Goal: Information Seeking & Learning: Learn about a topic

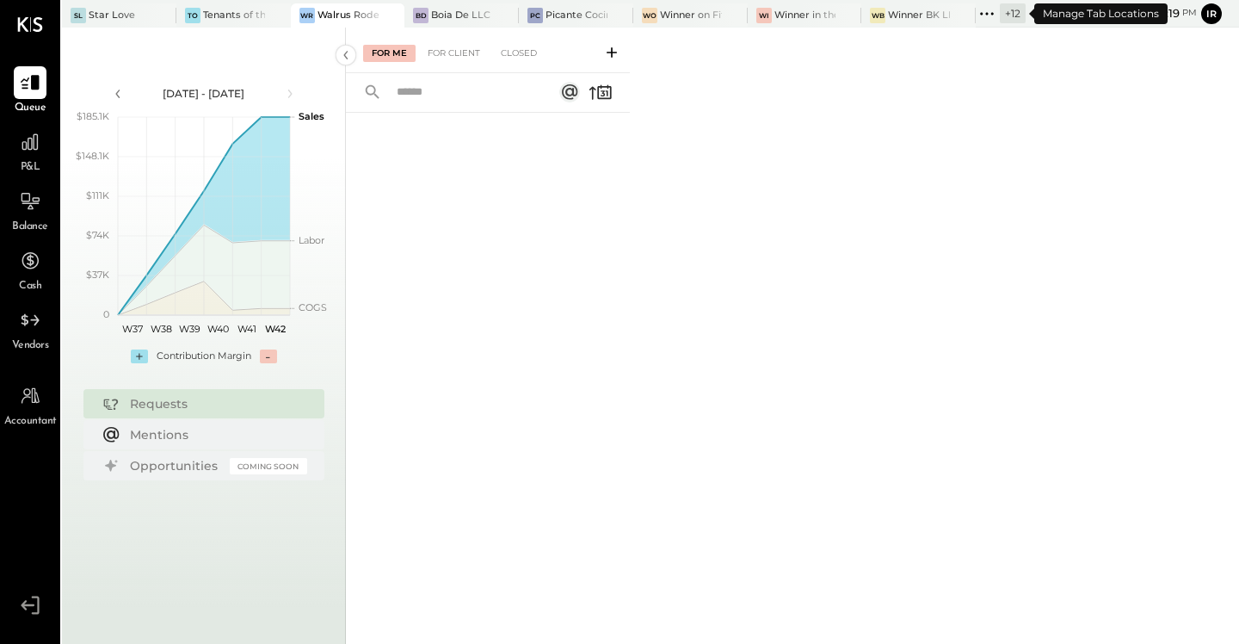
click at [992, 17] on icon at bounding box center [987, 14] width 22 height 22
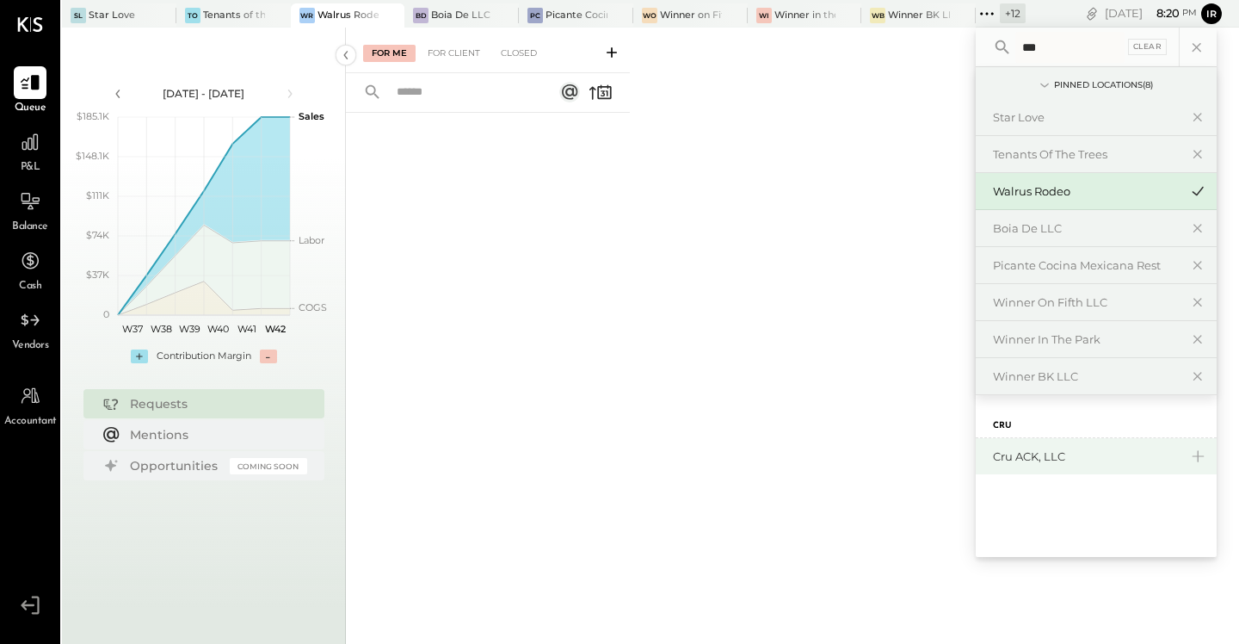
type input "***"
click at [1047, 444] on div "Cru ACK, LLC" at bounding box center [1096, 456] width 241 height 36
click at [1027, 448] on div "Cru ACK, LLC" at bounding box center [1096, 456] width 241 height 36
click at [1029, 457] on div "Cru ACK, LLC" at bounding box center [1086, 456] width 186 height 16
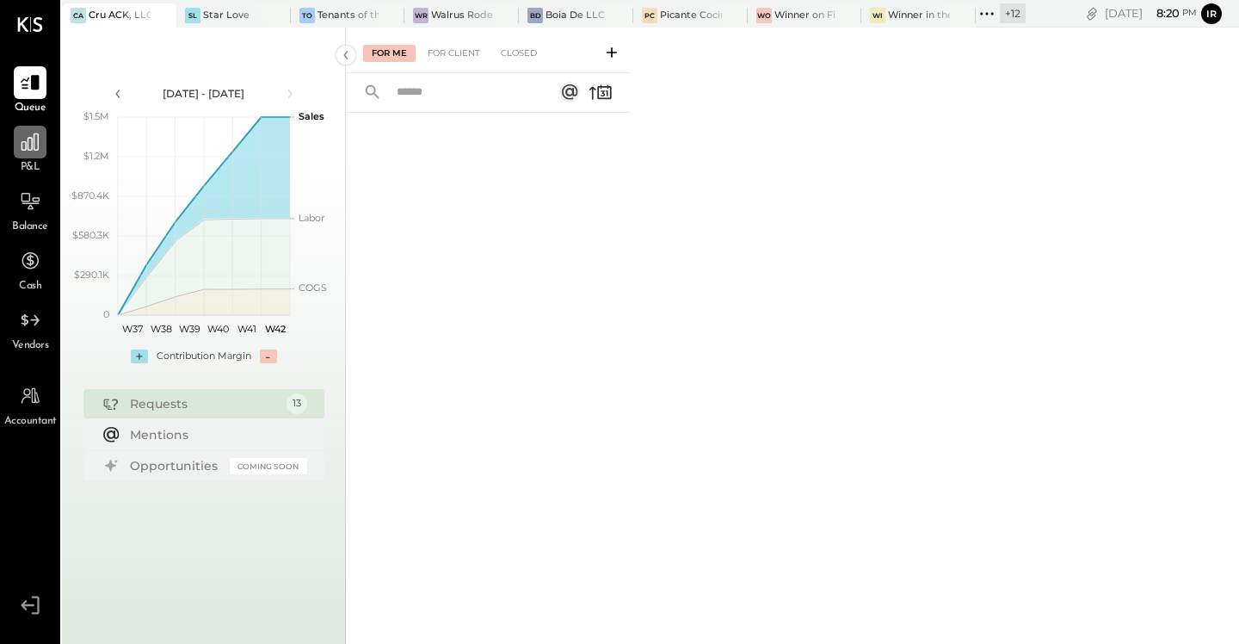
click at [28, 143] on icon at bounding box center [30, 141] width 17 height 17
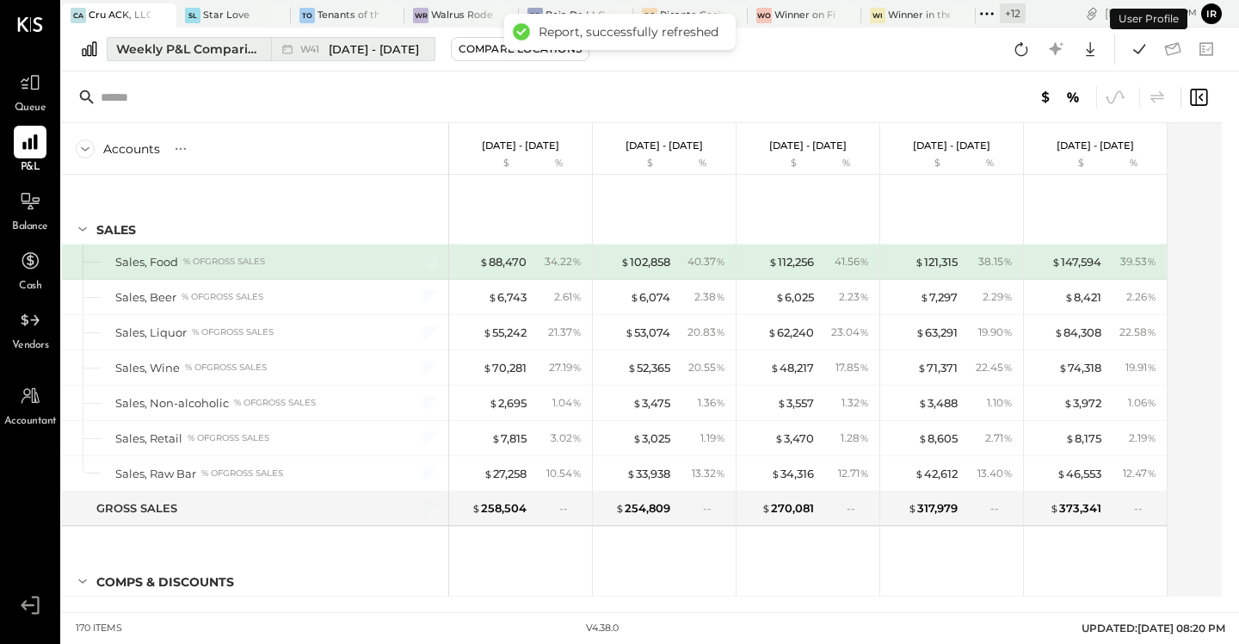
click at [213, 46] on div "Weekly P&L Comparison" at bounding box center [188, 48] width 145 height 17
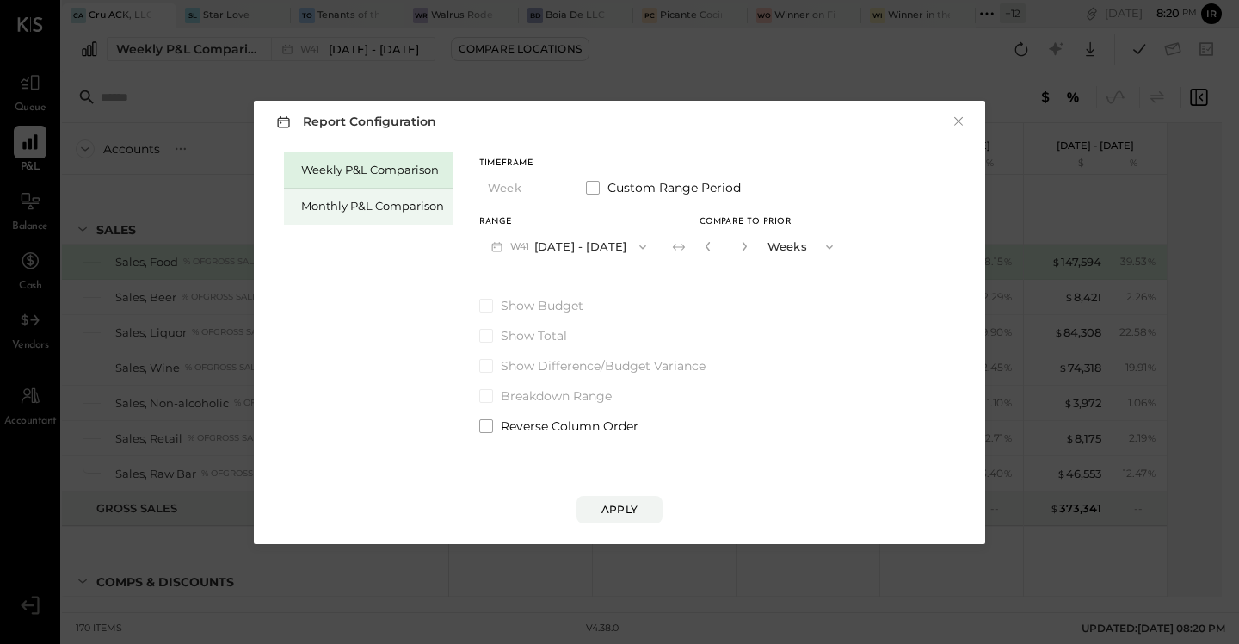
click at [343, 206] on div "Monthly P&L Comparison" at bounding box center [372, 206] width 143 height 16
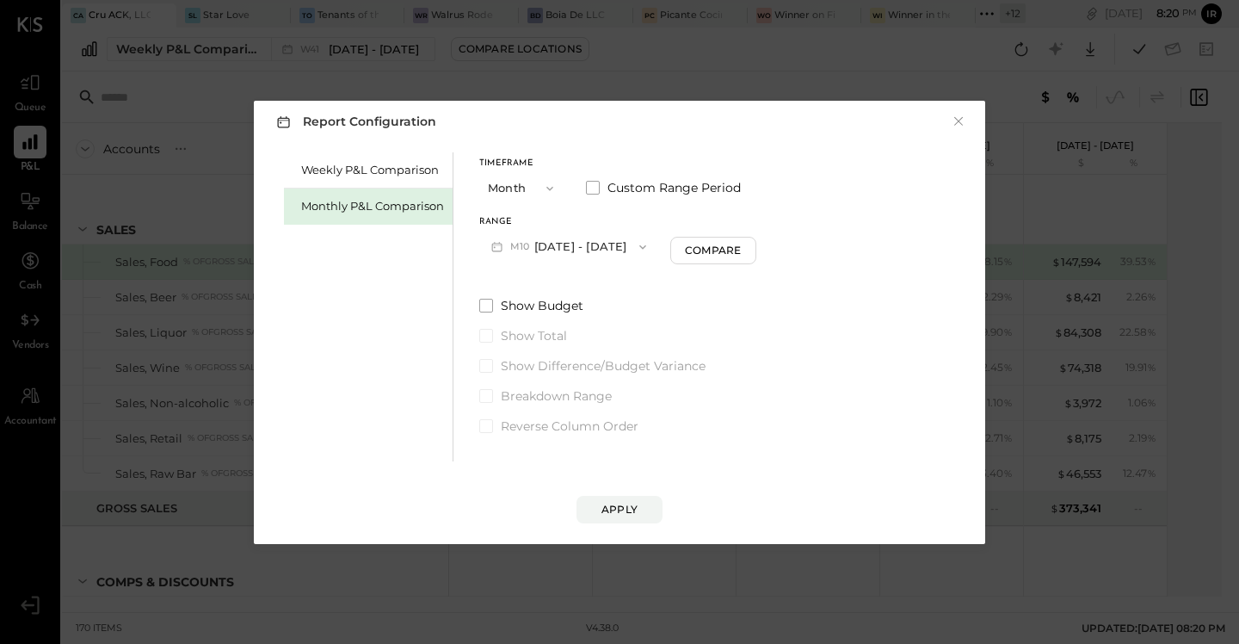
click at [525, 241] on span "M10" at bounding box center [522, 247] width 24 height 14
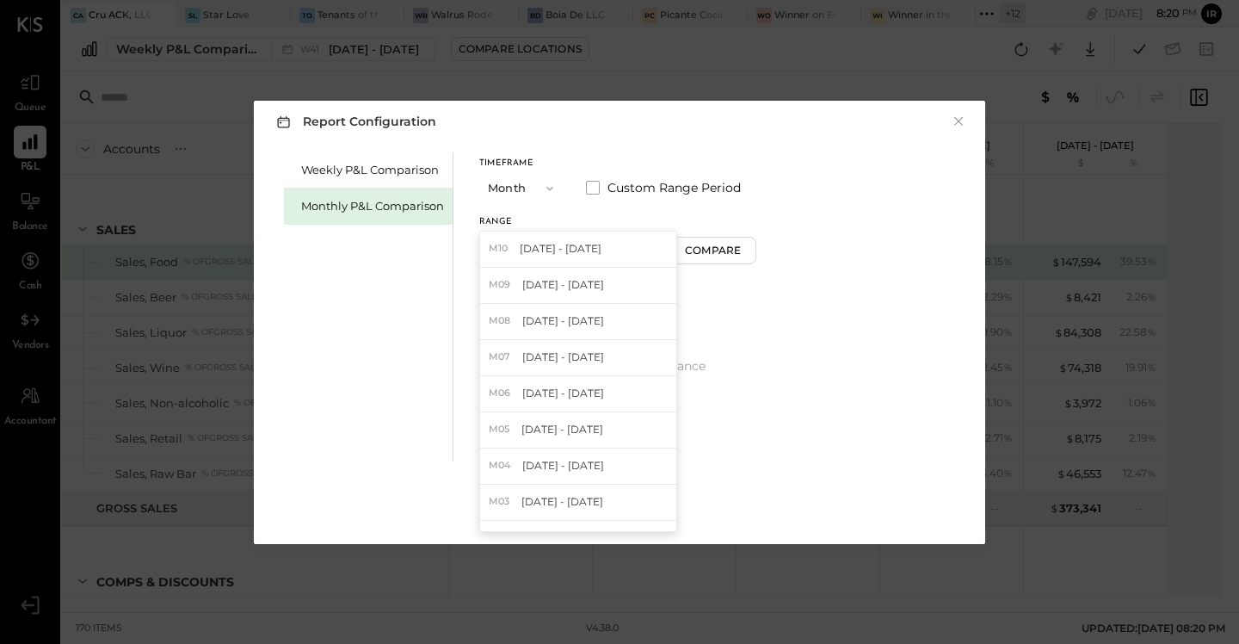
click at [565, 284] on span "[DATE] - [DATE]" at bounding box center [563, 284] width 82 height 15
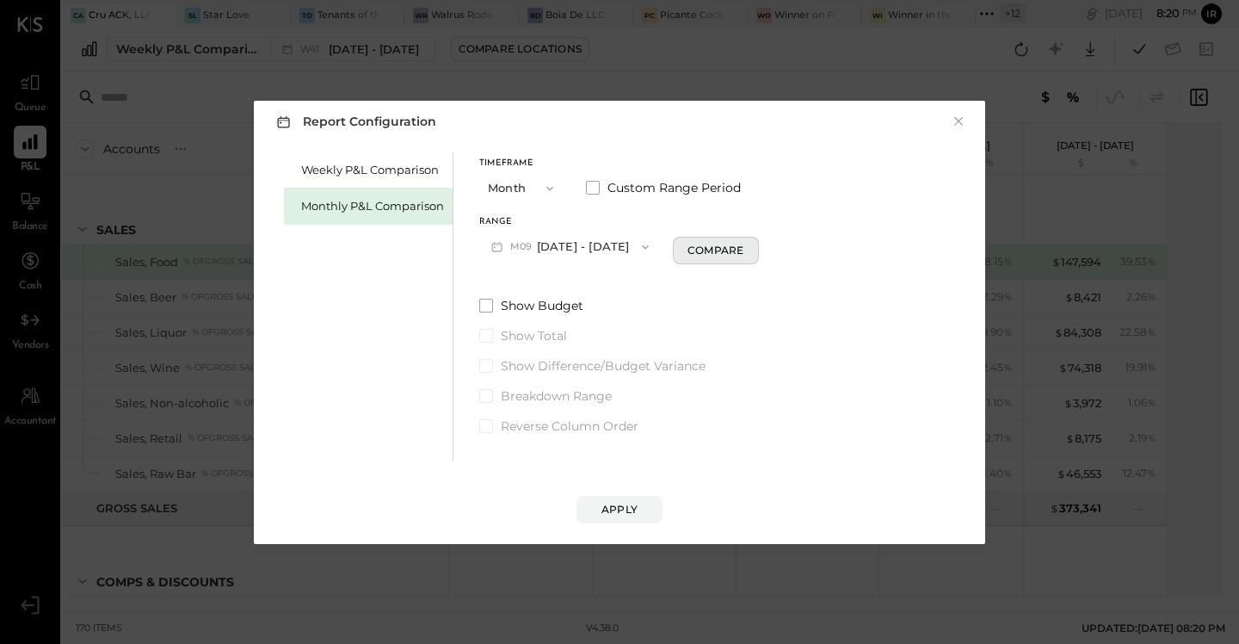
click at [714, 250] on div "Compare" at bounding box center [716, 250] width 56 height 15
click at [730, 250] on input "*" at bounding box center [729, 246] width 22 height 28
click at [742, 248] on icon "button" at bounding box center [747, 246] width 10 height 10
click at [742, 244] on icon "button" at bounding box center [747, 246] width 10 height 10
type input "*"
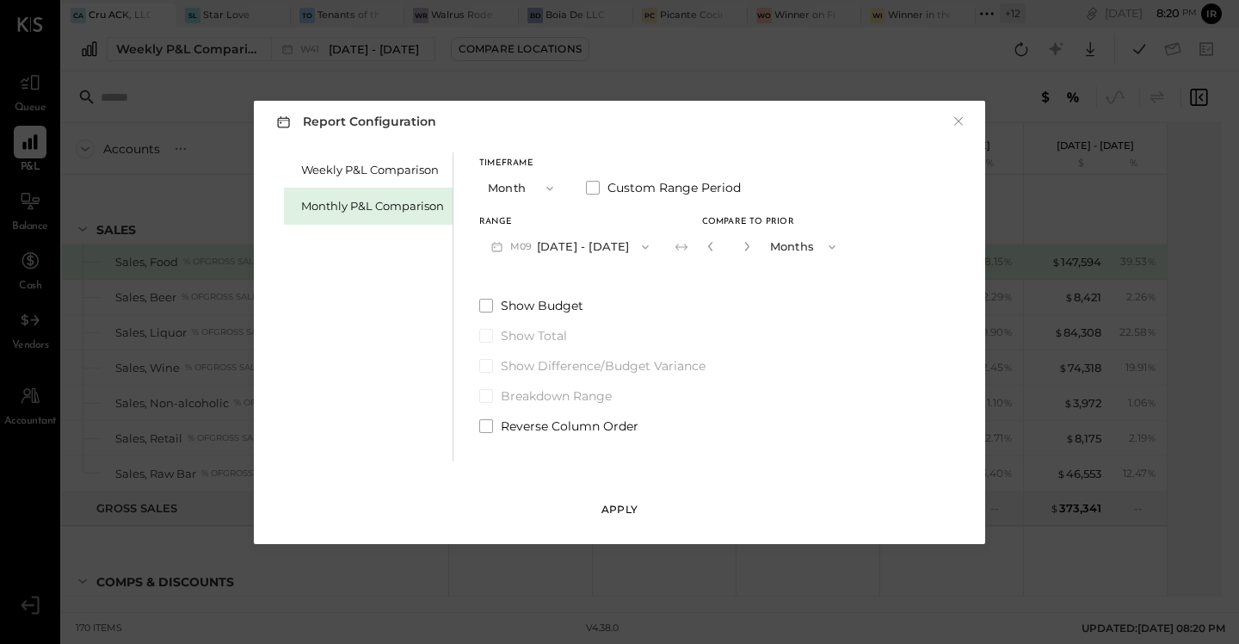
click at [612, 507] on div "Apply" at bounding box center [620, 509] width 36 height 15
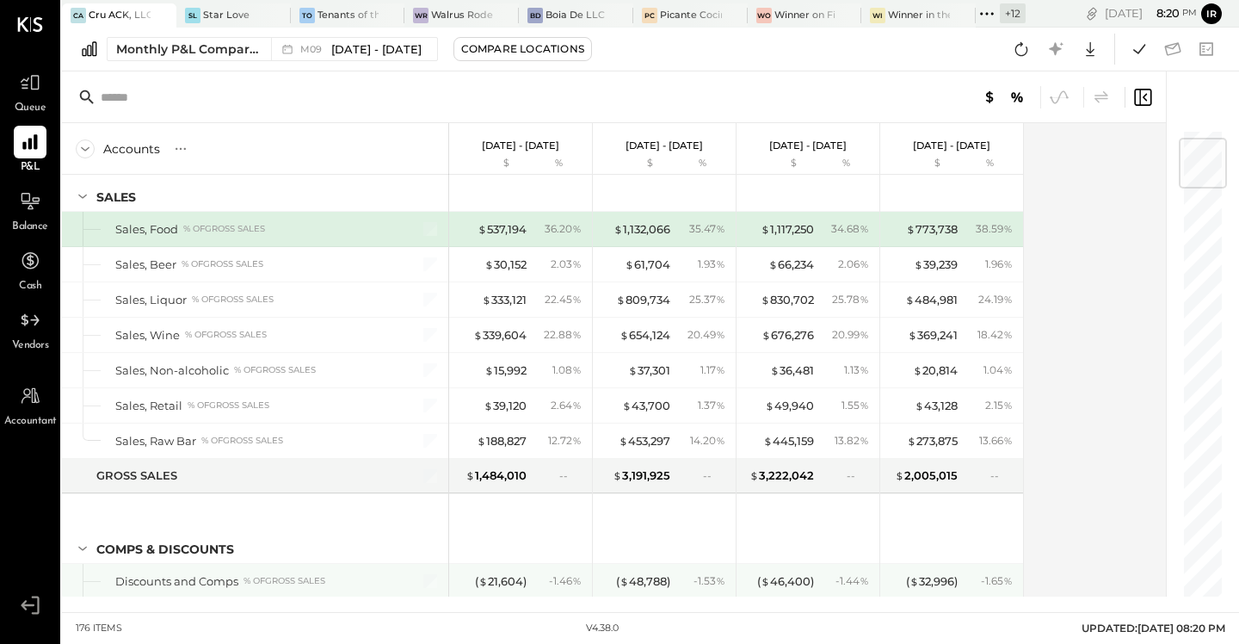
scroll to position [201, 0]
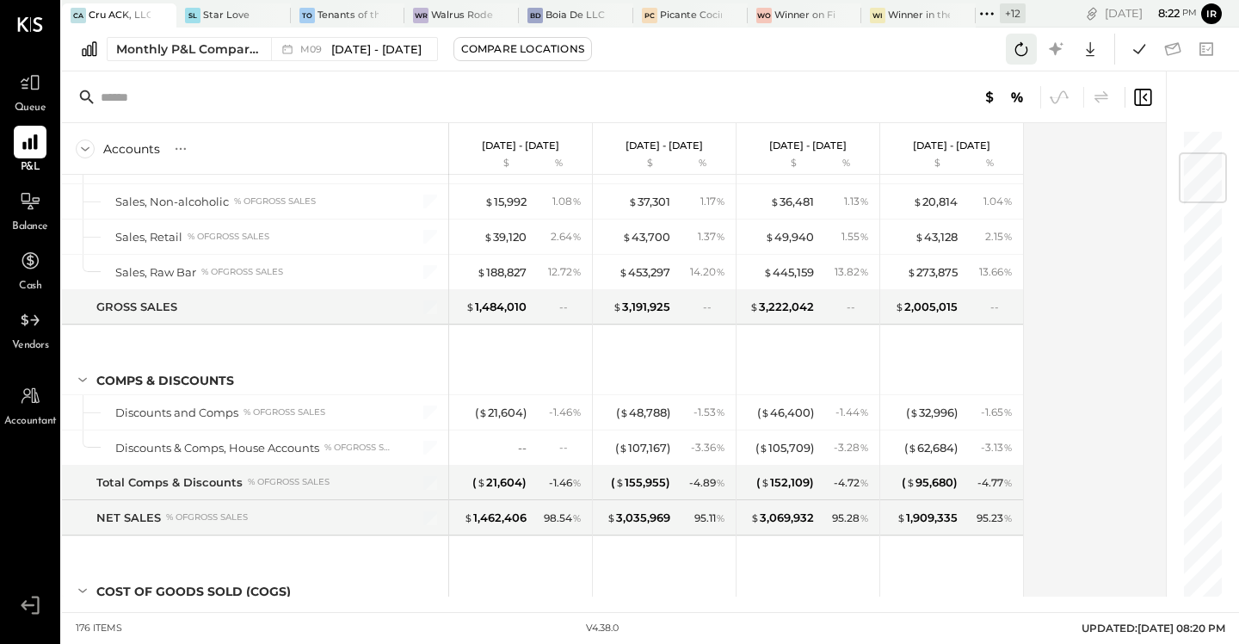
click at [1017, 42] on icon at bounding box center [1021, 49] width 22 height 22
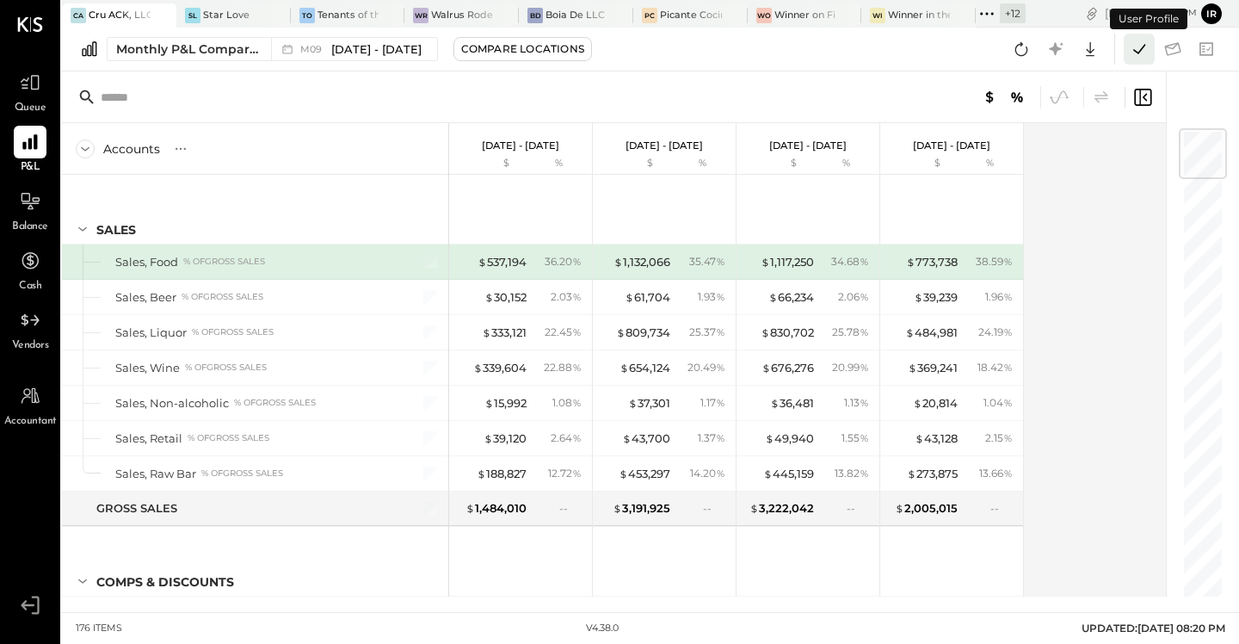
click at [1143, 51] on icon at bounding box center [1139, 49] width 22 height 22
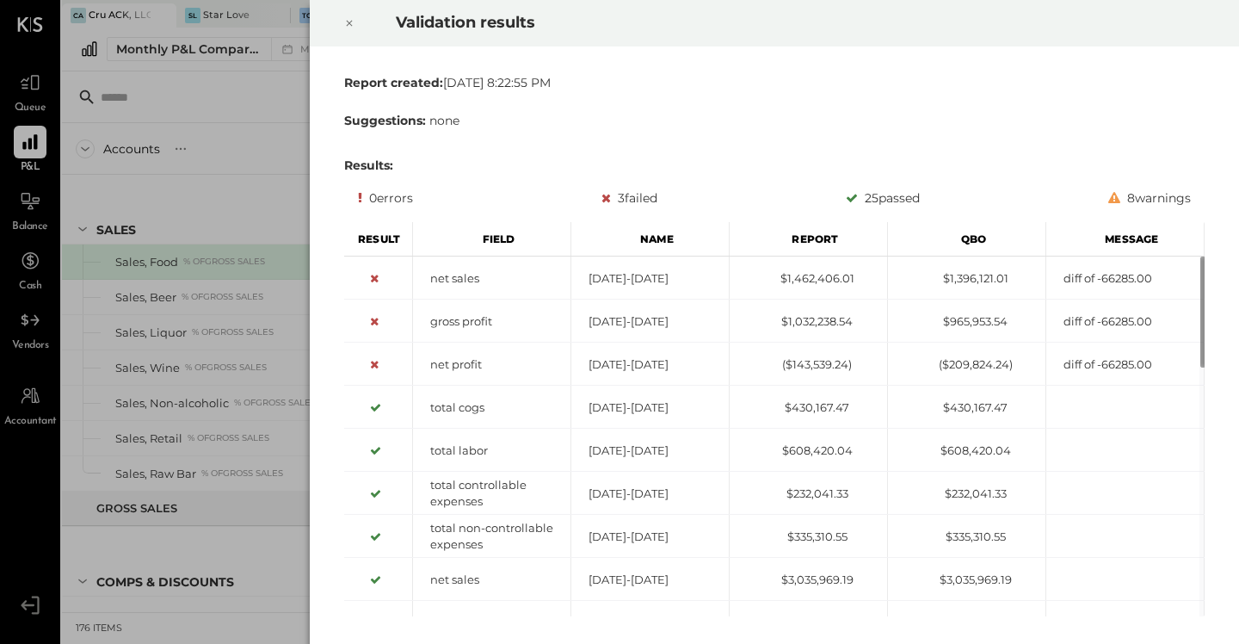
click at [351, 23] on icon at bounding box center [349, 23] width 10 height 21
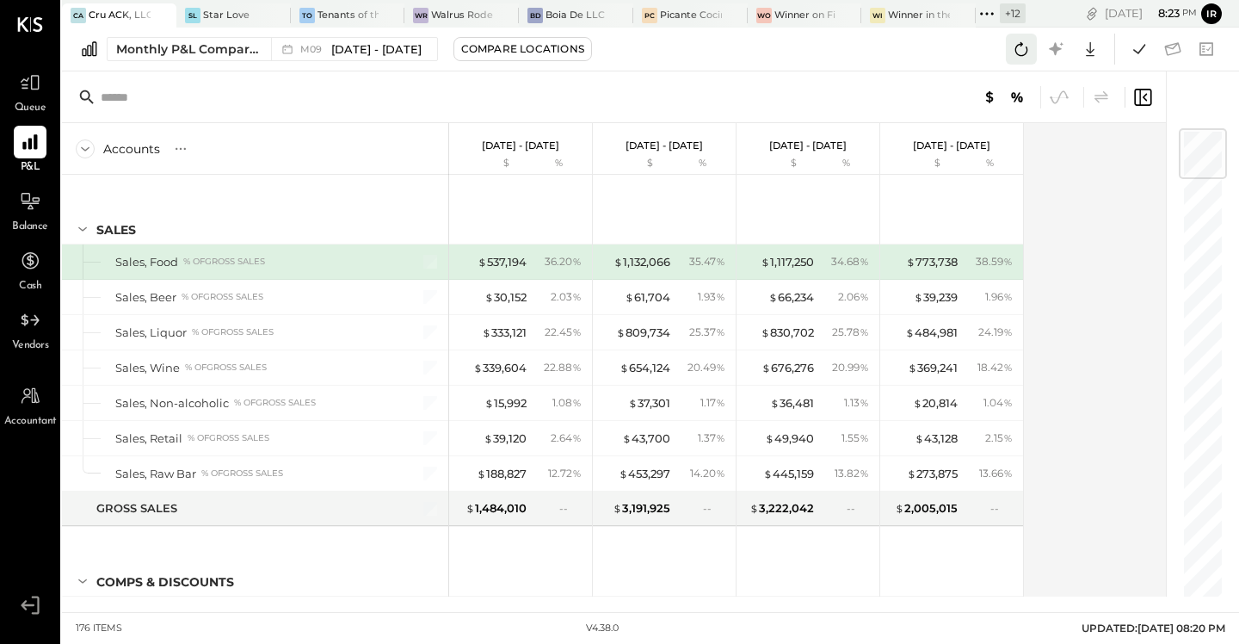
click at [1030, 50] on icon at bounding box center [1021, 49] width 22 height 22
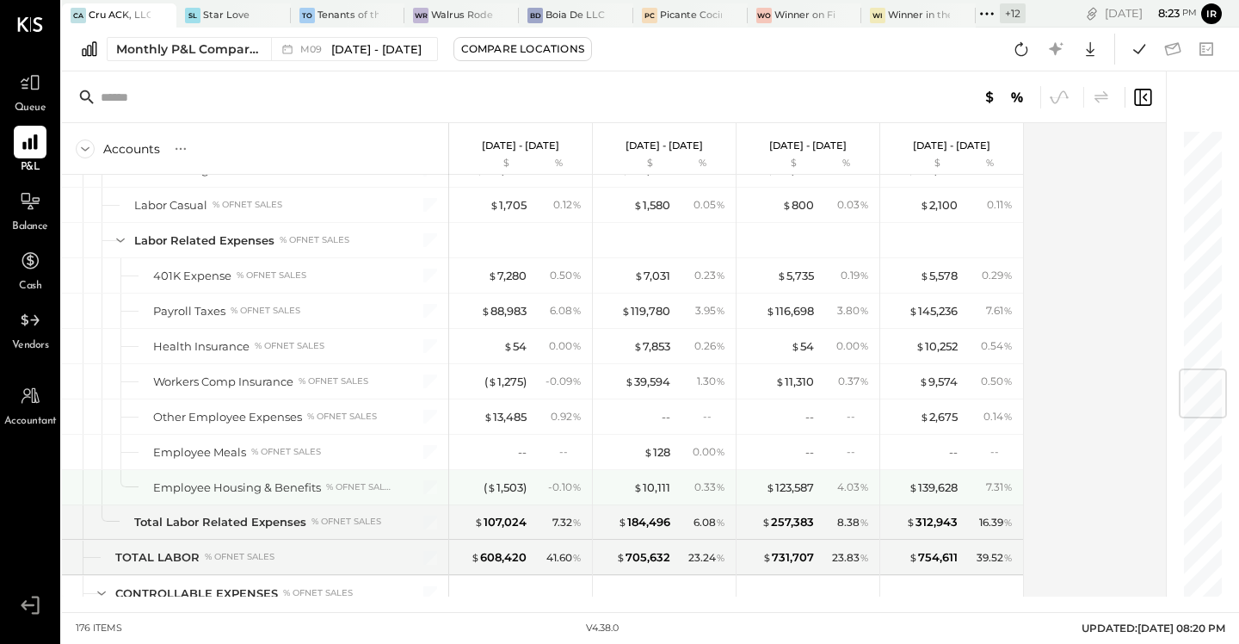
scroll to position [2006, 0]
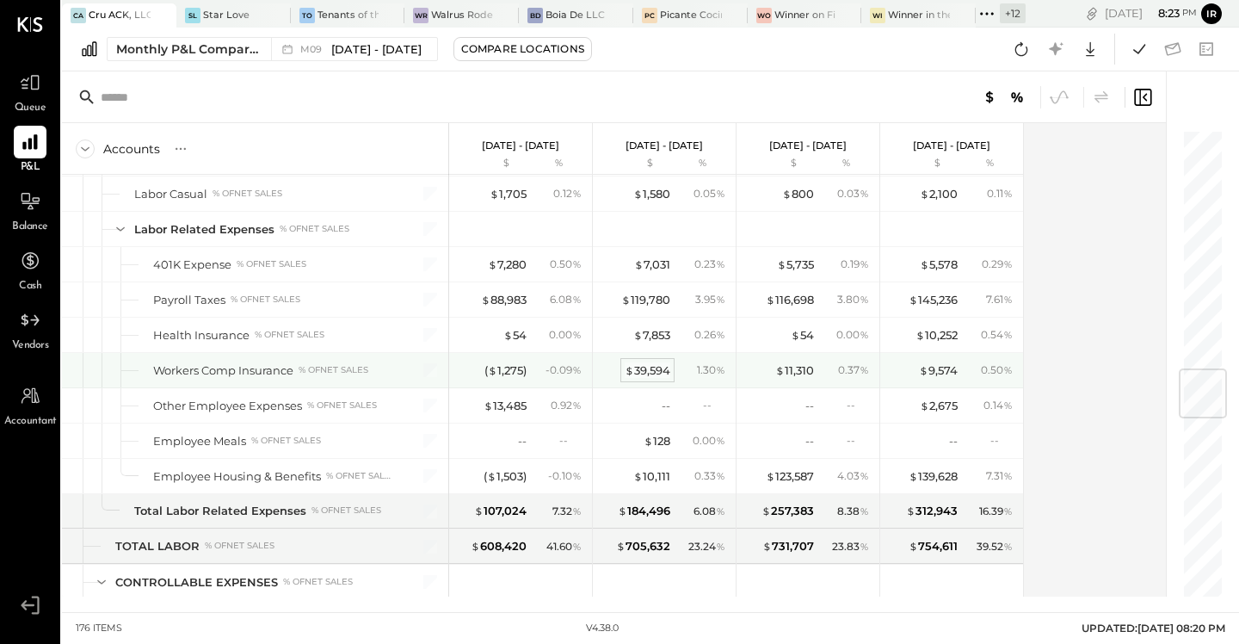
click at [646, 370] on div "$ 39,594" at bounding box center [648, 370] width 46 height 16
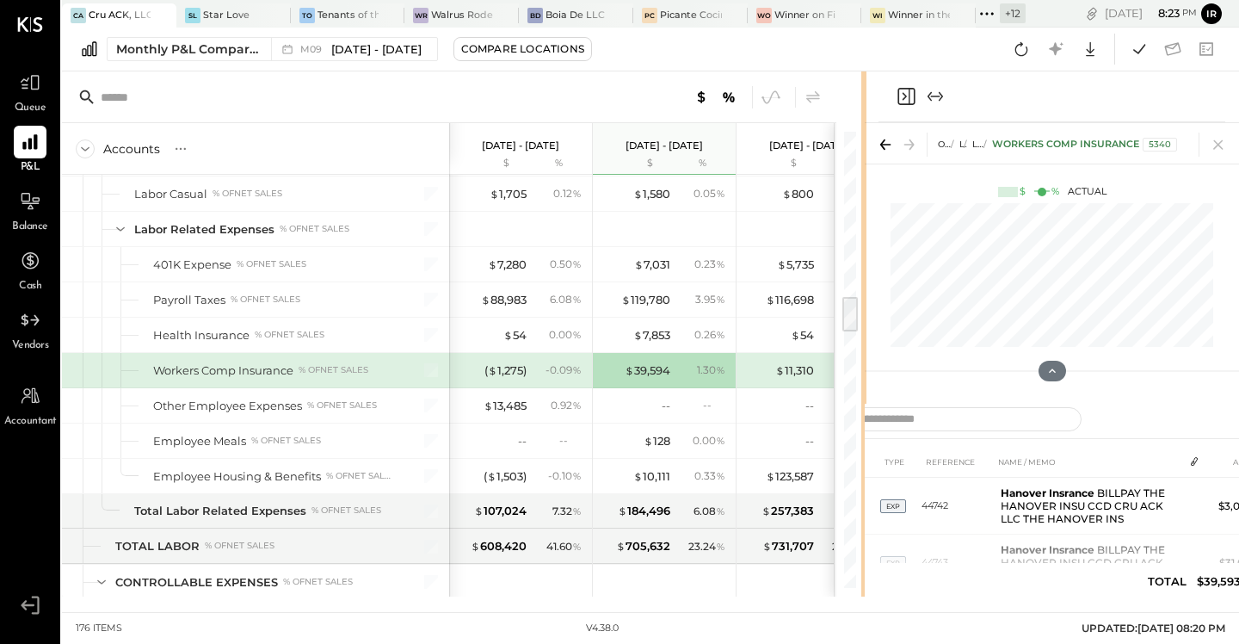
click at [865, 240] on div at bounding box center [1052, 296] width 374 height 194
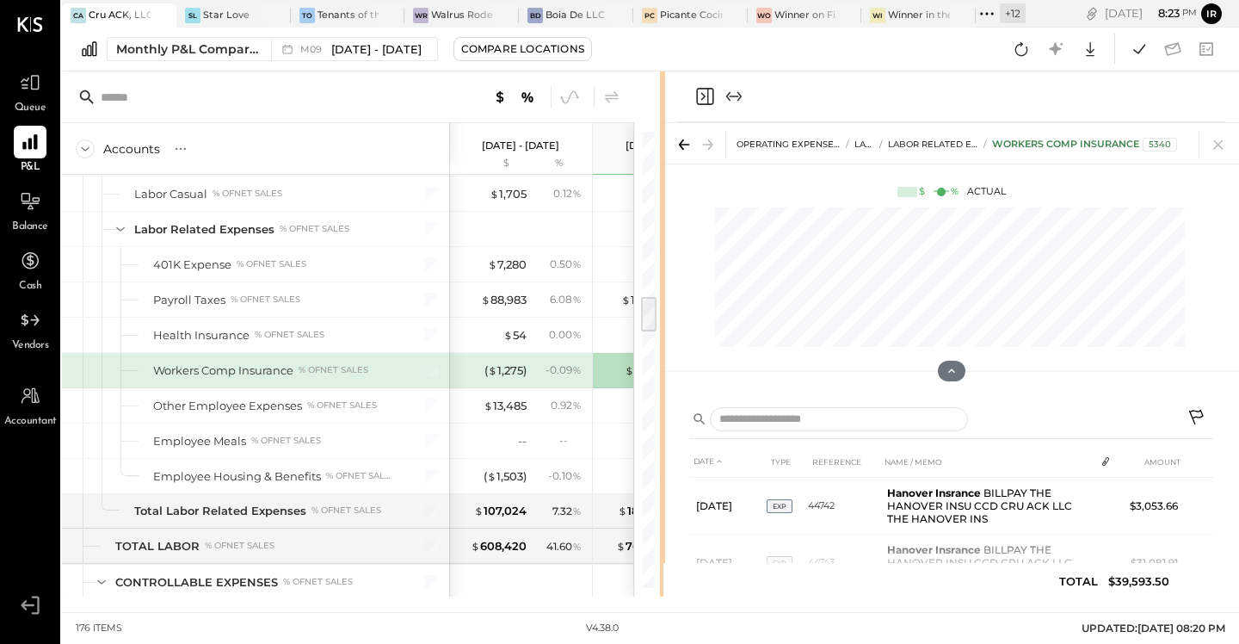
drag, startPoint x: 862, startPoint y: 240, endPoint x: 663, endPoint y: 244, distance: 199.7
click at [663, 244] on div "Accounts S % GL Sep 1 - 30, 2025 $ % Aug 1 - 31, 2025 $ % Jul 1 - 31, 2025 $ % …" at bounding box center [650, 333] width 1177 height 525
click at [699, 96] on icon "Close panel" at bounding box center [705, 96] width 21 height 21
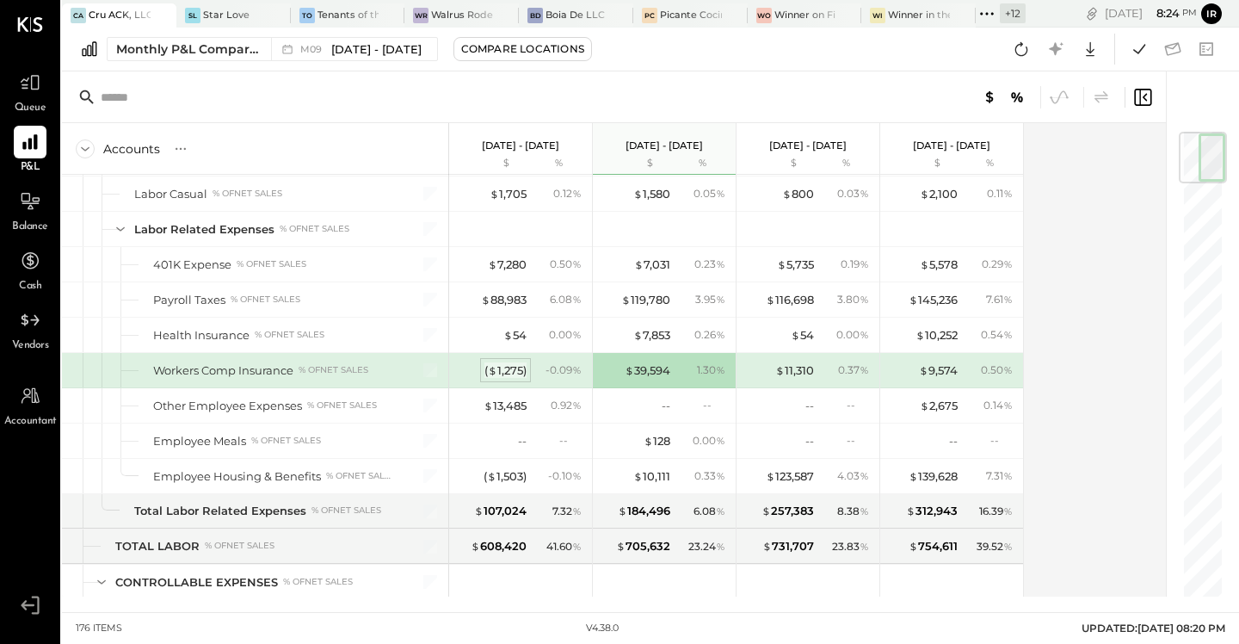
click at [494, 367] on span "$" at bounding box center [492, 370] width 9 height 14
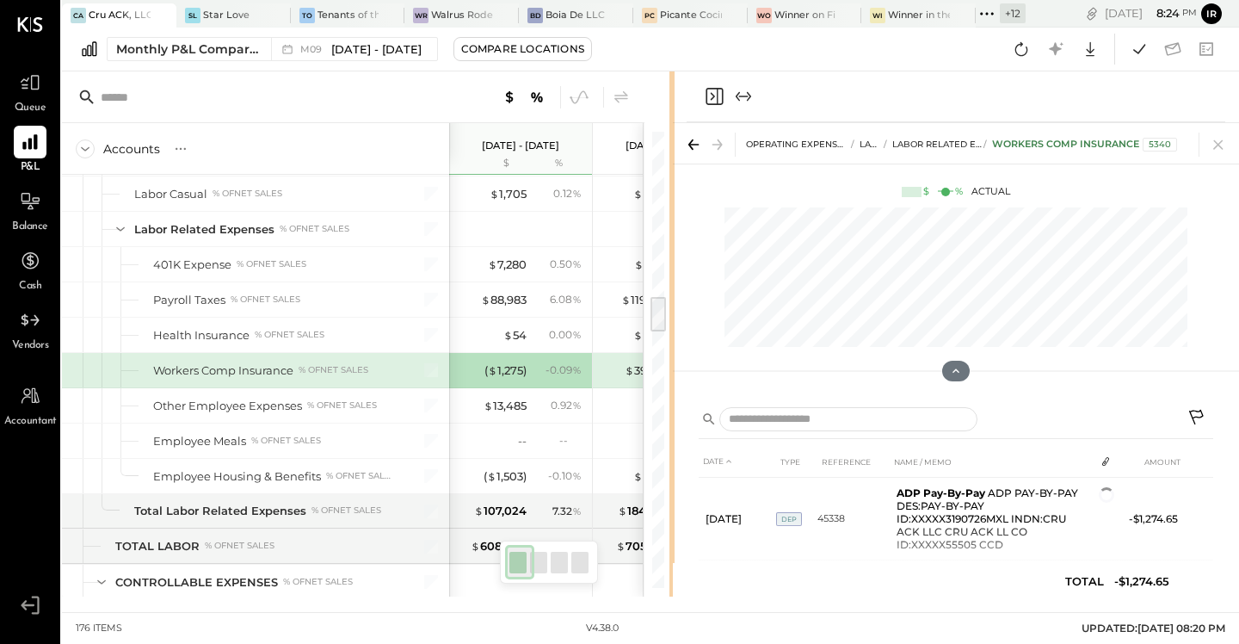
drag, startPoint x: 864, startPoint y: 385, endPoint x: 674, endPoint y: 392, distance: 190.3
click at [674, 392] on div "Accounts S % GL Sep 1 - 30, 2025 $ % Aug 1 - 31, 2025 $ % Jul 1 - 31, 2025 $ % …" at bounding box center [650, 333] width 1177 height 525
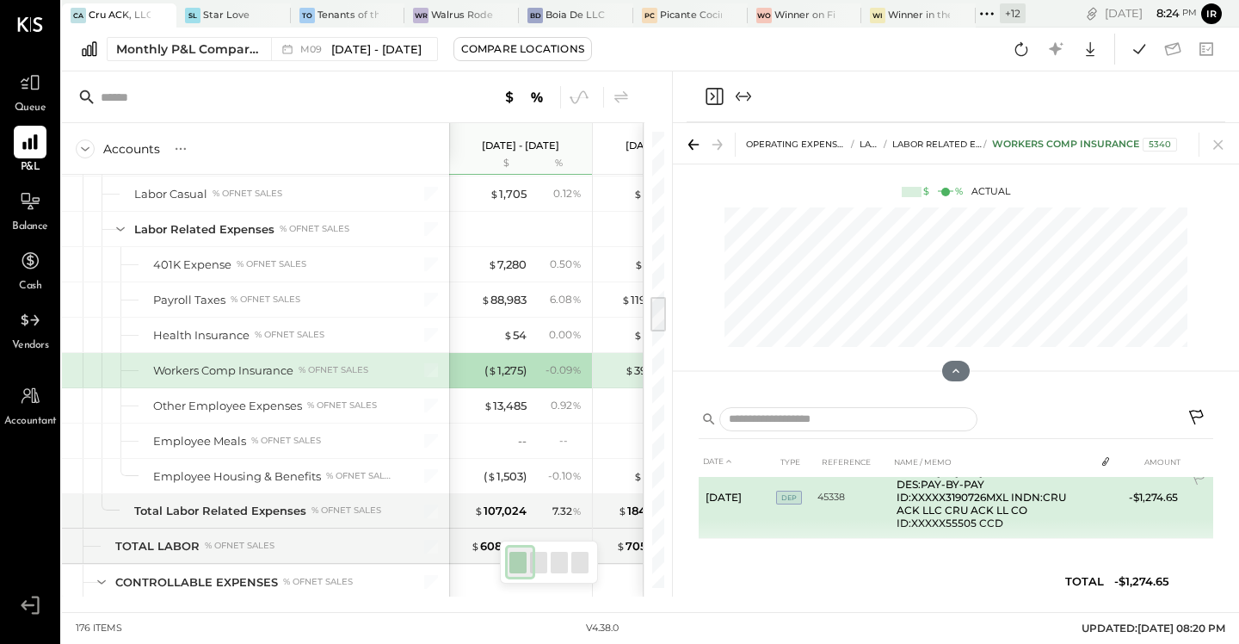
scroll to position [22, 0]
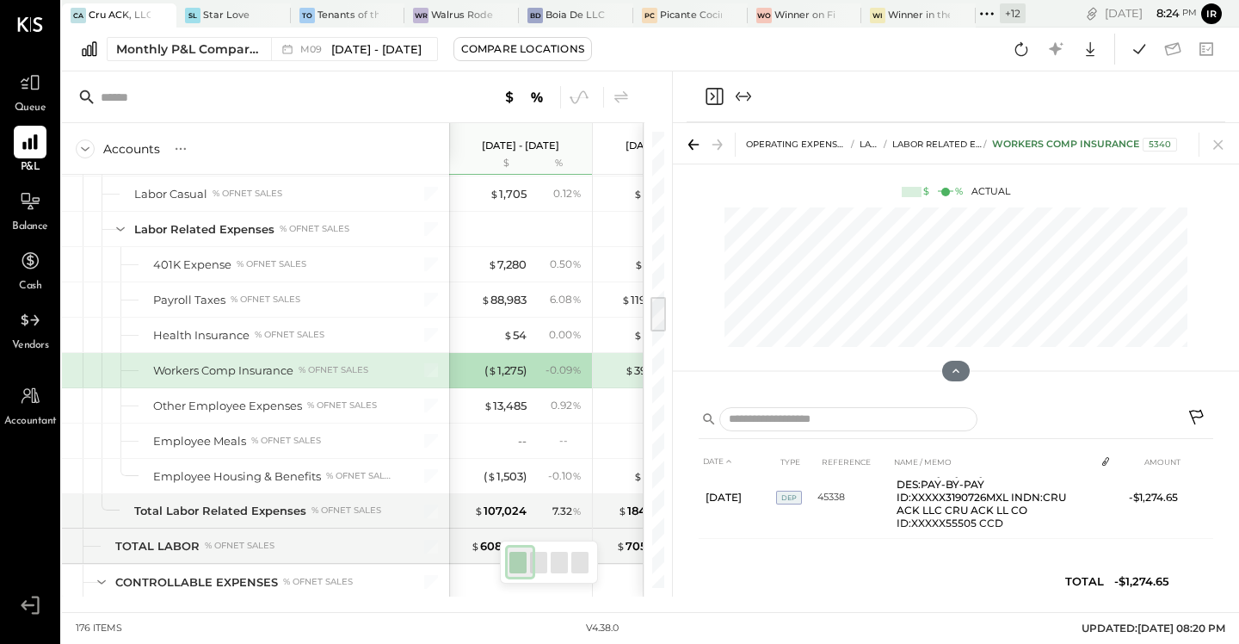
click at [712, 90] on icon "Close panel" at bounding box center [714, 96] width 21 height 21
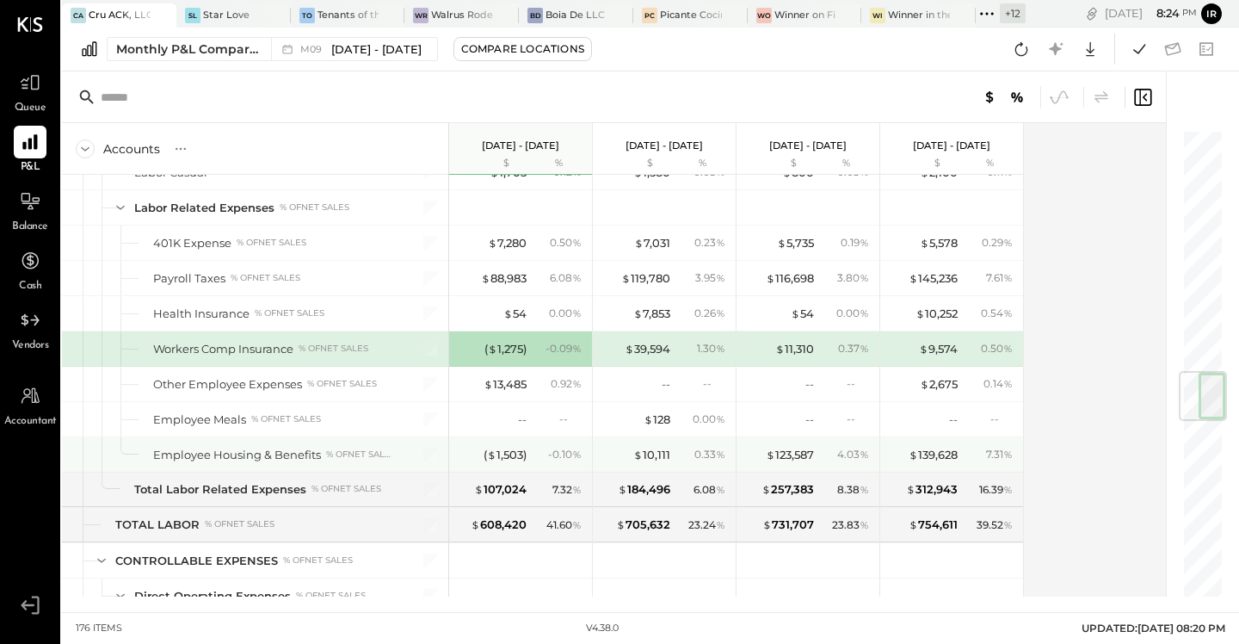
scroll to position [2039, 0]
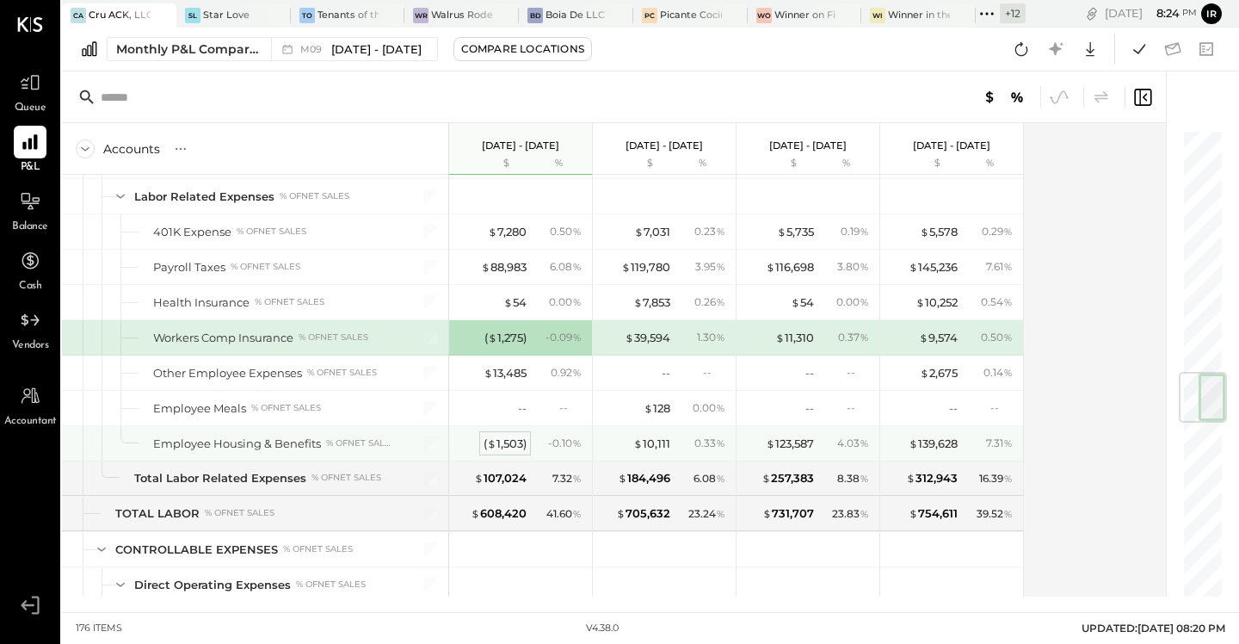
click at [517, 437] on div "( $ 1,503 )" at bounding box center [505, 444] width 43 height 16
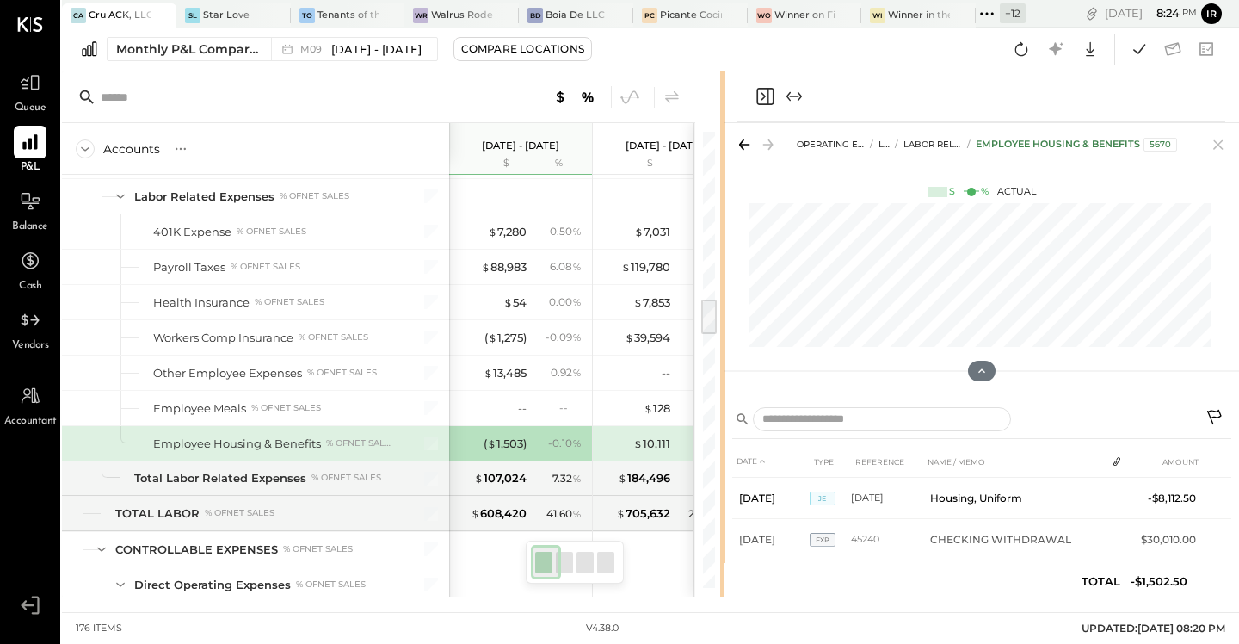
drag, startPoint x: 862, startPoint y: 432, endPoint x: 724, endPoint y: 442, distance: 139.0
click at [724, 442] on div "Accounts S % GL Sep 1 - 30, 2025 $ % Aug 1 - 31, 2025 $ % Jul 1 - 31, 2025 $ % …" at bounding box center [650, 333] width 1177 height 525
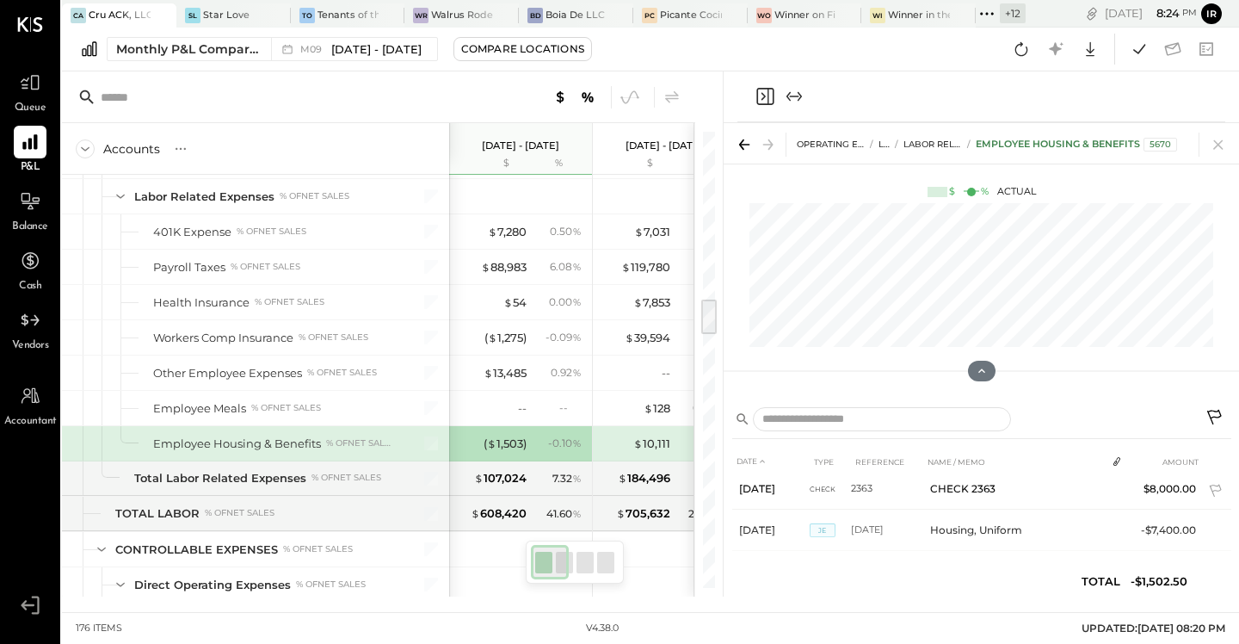
scroll to position [313, 0]
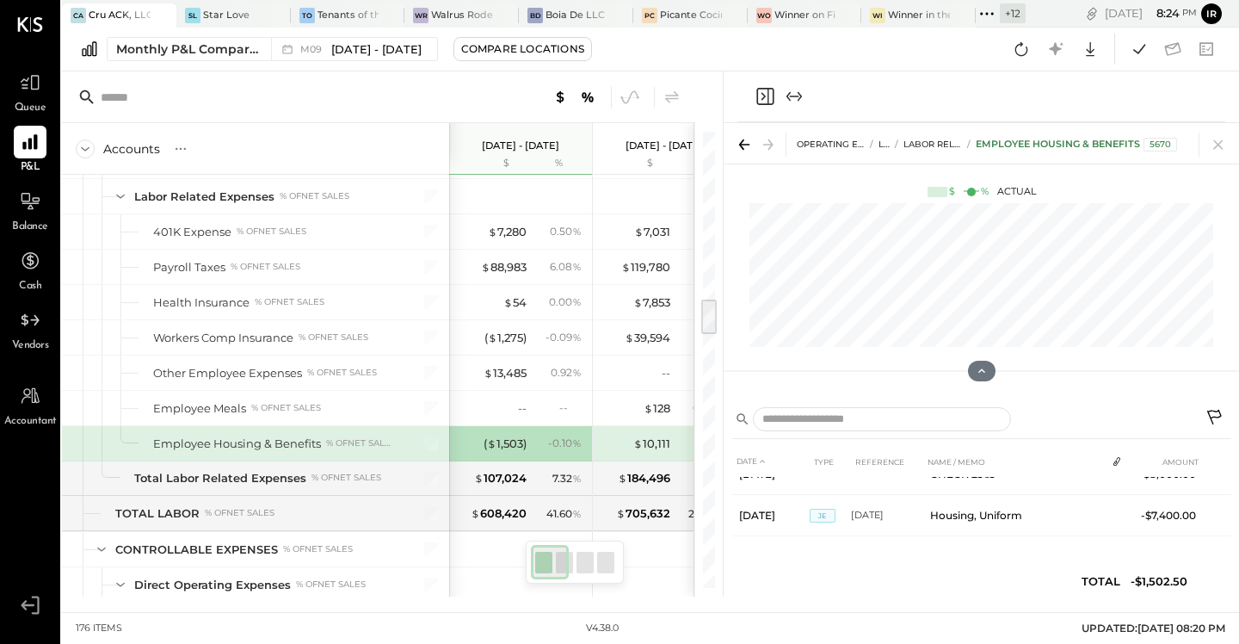
click at [769, 99] on icon "Close panel" at bounding box center [765, 96] width 21 height 21
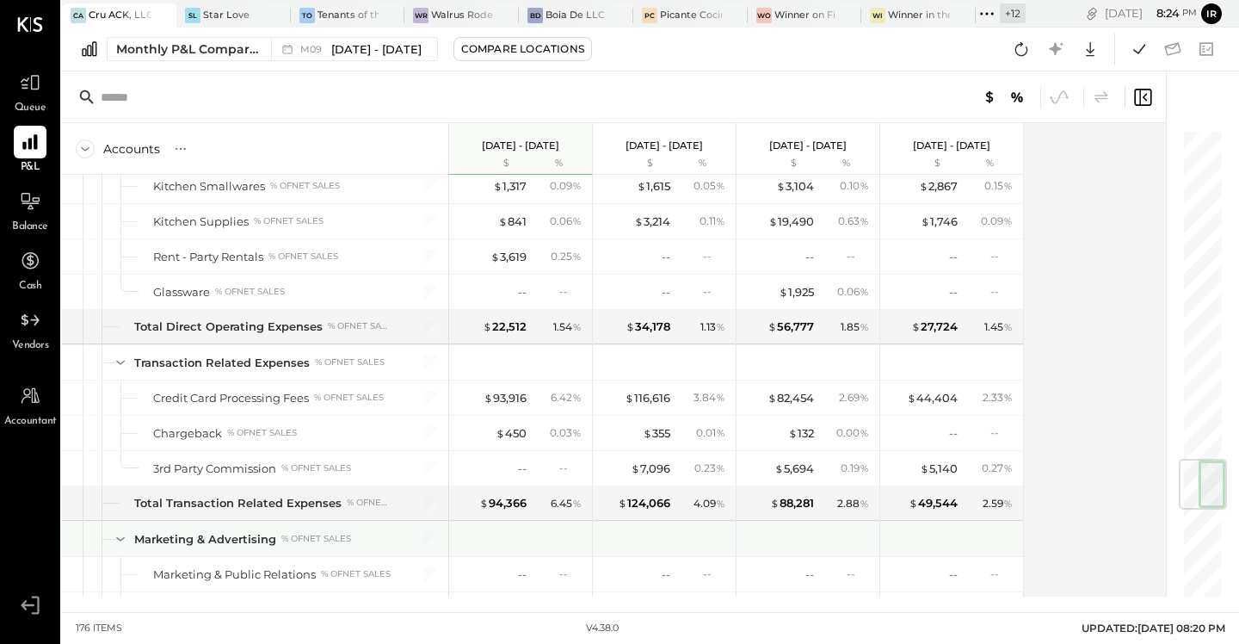
scroll to position [2767, 0]
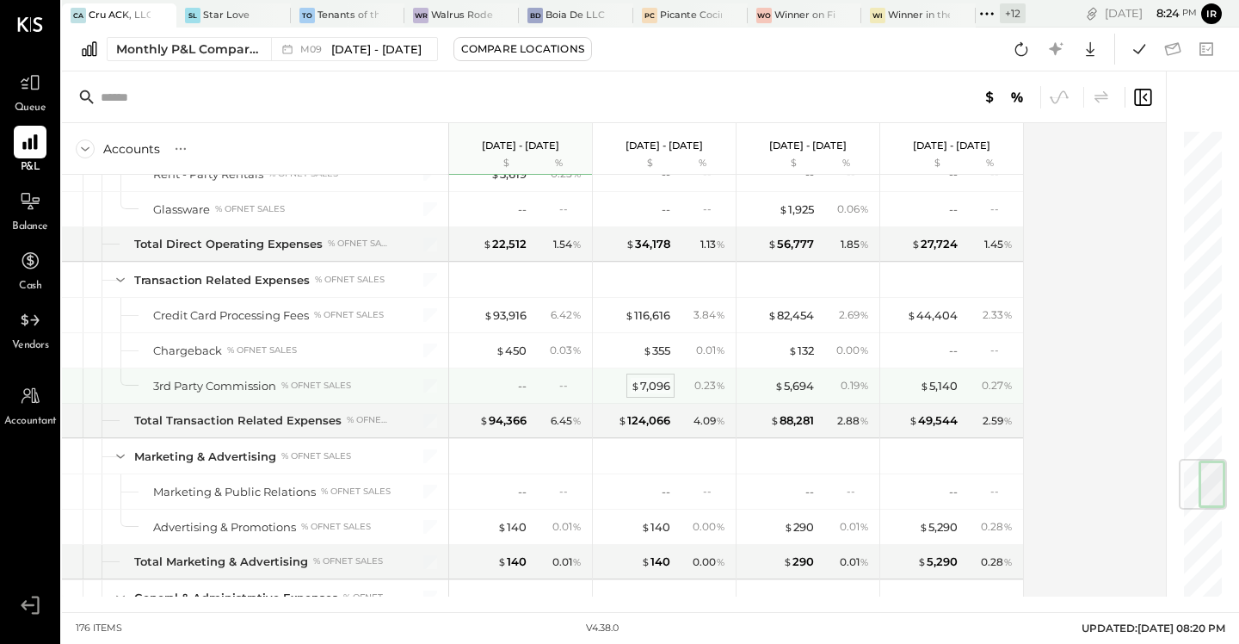
click at [665, 387] on div "$ 7,096" at bounding box center [651, 386] width 40 height 16
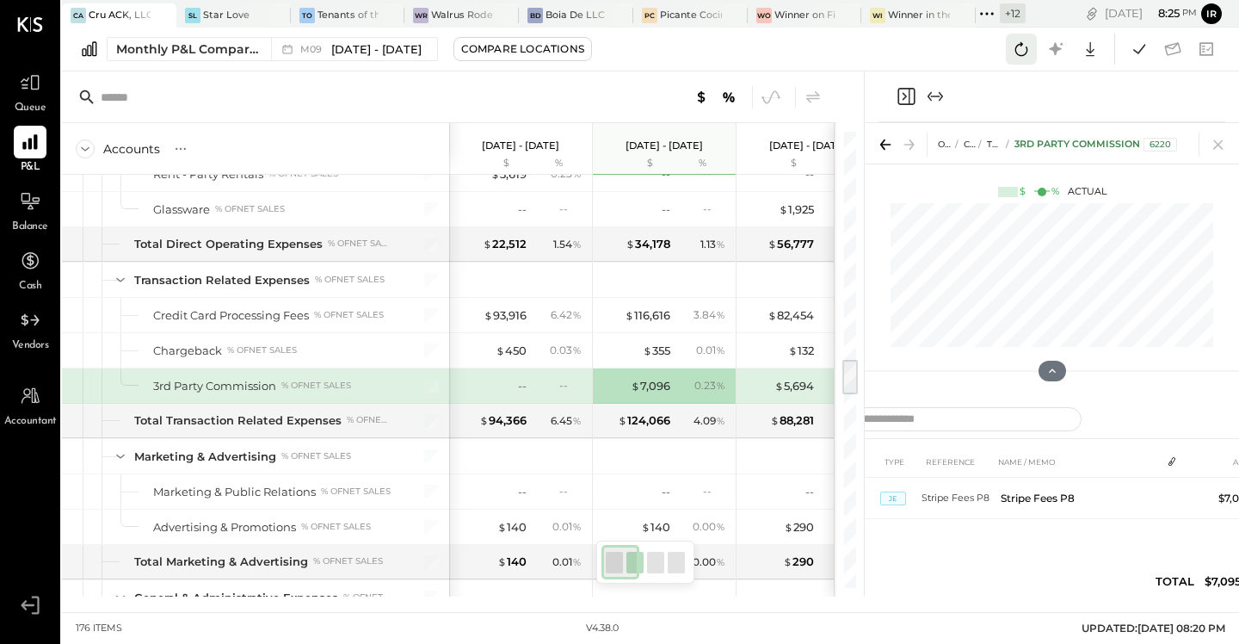
drag, startPoint x: 1025, startPoint y: 47, endPoint x: 1011, endPoint y: 60, distance: 18.9
click at [1025, 47] on icon at bounding box center [1021, 49] width 22 height 22
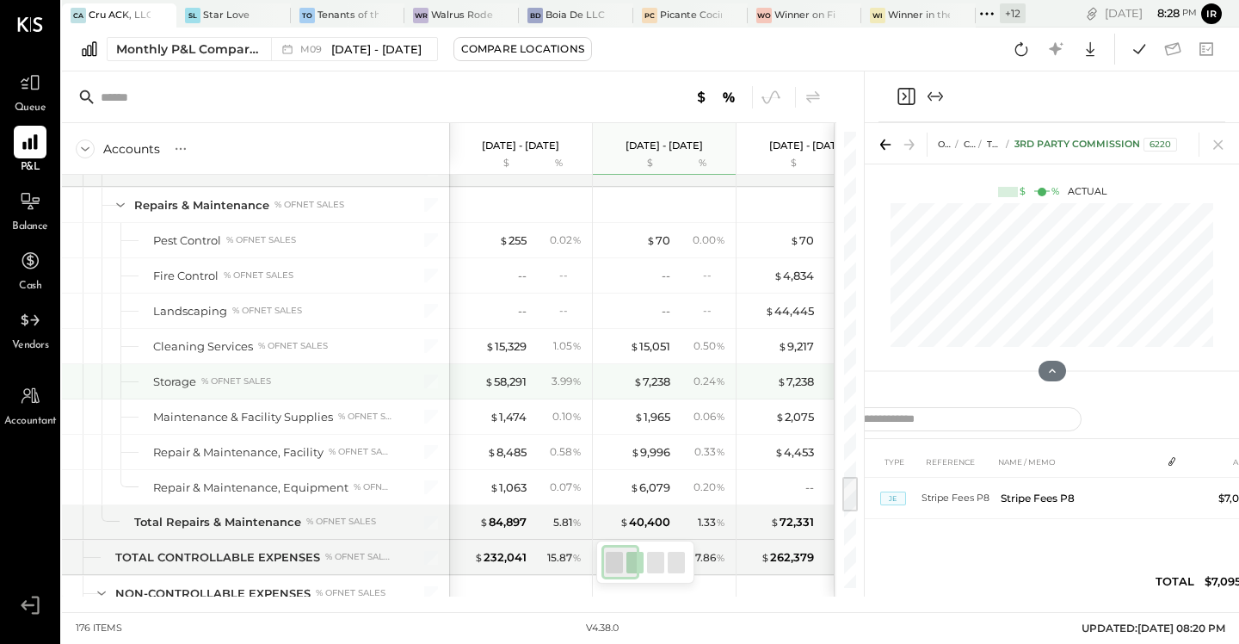
scroll to position [4194, 0]
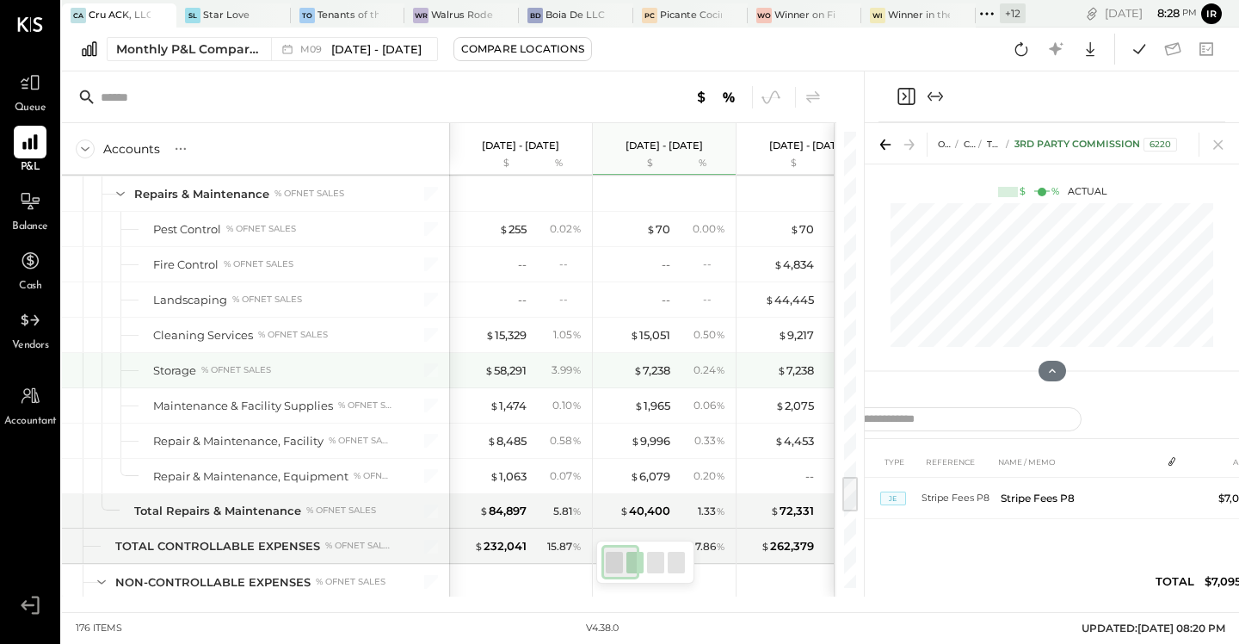
click at [503, 360] on div "$ 58,291 3.99 %" at bounding box center [522, 370] width 129 height 34
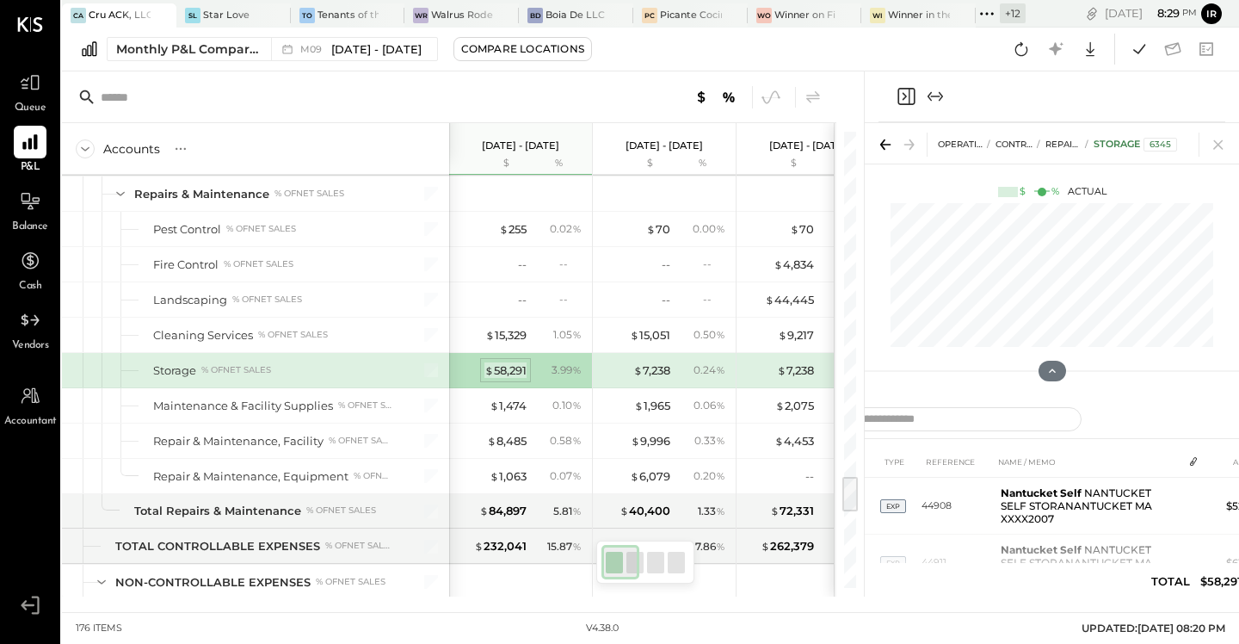
click at [500, 368] on div "$ 58,291" at bounding box center [506, 370] width 42 height 16
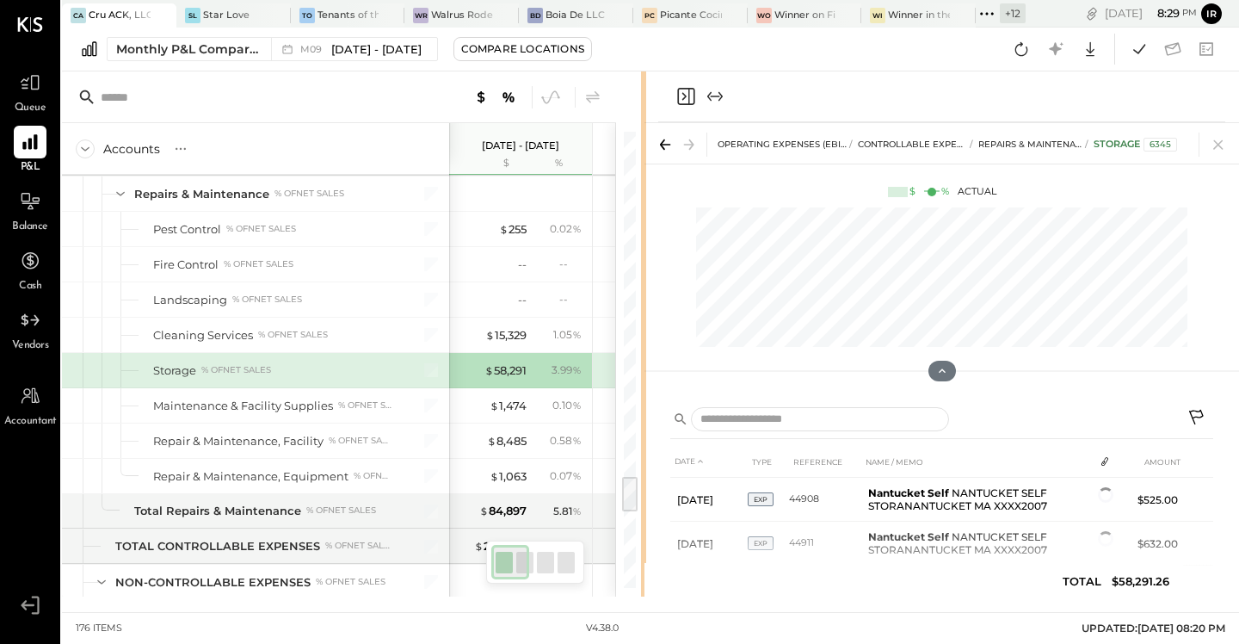
drag, startPoint x: 862, startPoint y: 348, endPoint x: 645, endPoint y: 351, distance: 217.8
click at [645, 351] on div "Accounts S % GL Sep 1 - 30, 2025 $ % Aug 1 - 31, 2025 $ % Jul 1 - 31, 2025 $ % …" at bounding box center [650, 333] width 1177 height 525
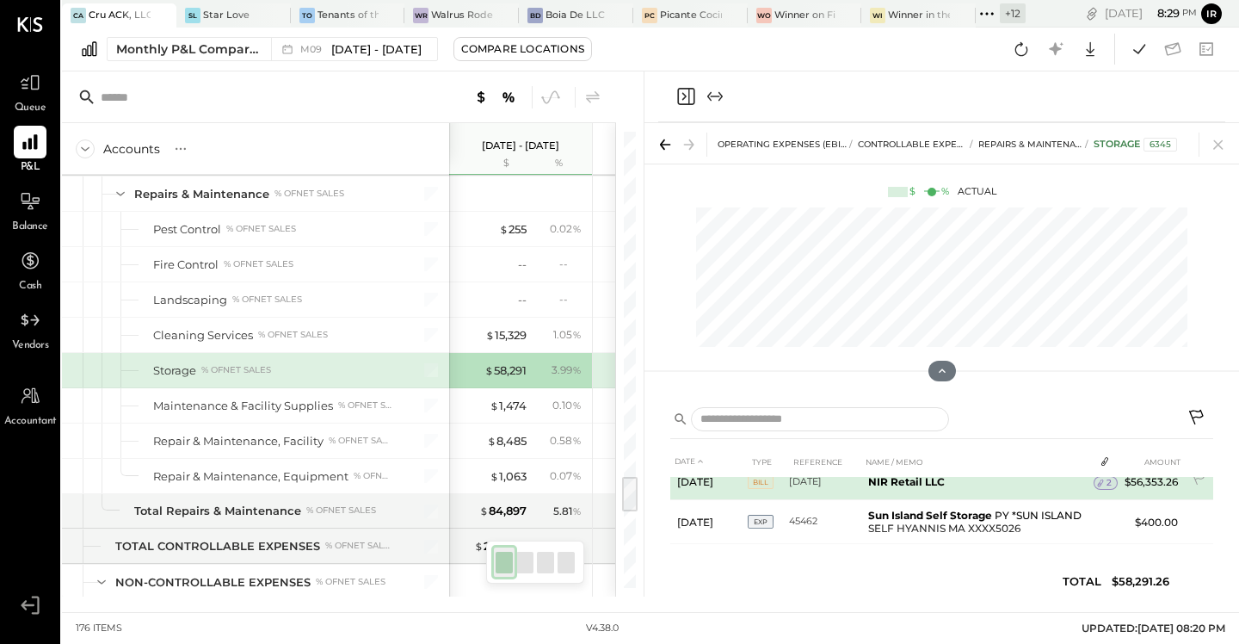
scroll to position [150, 0]
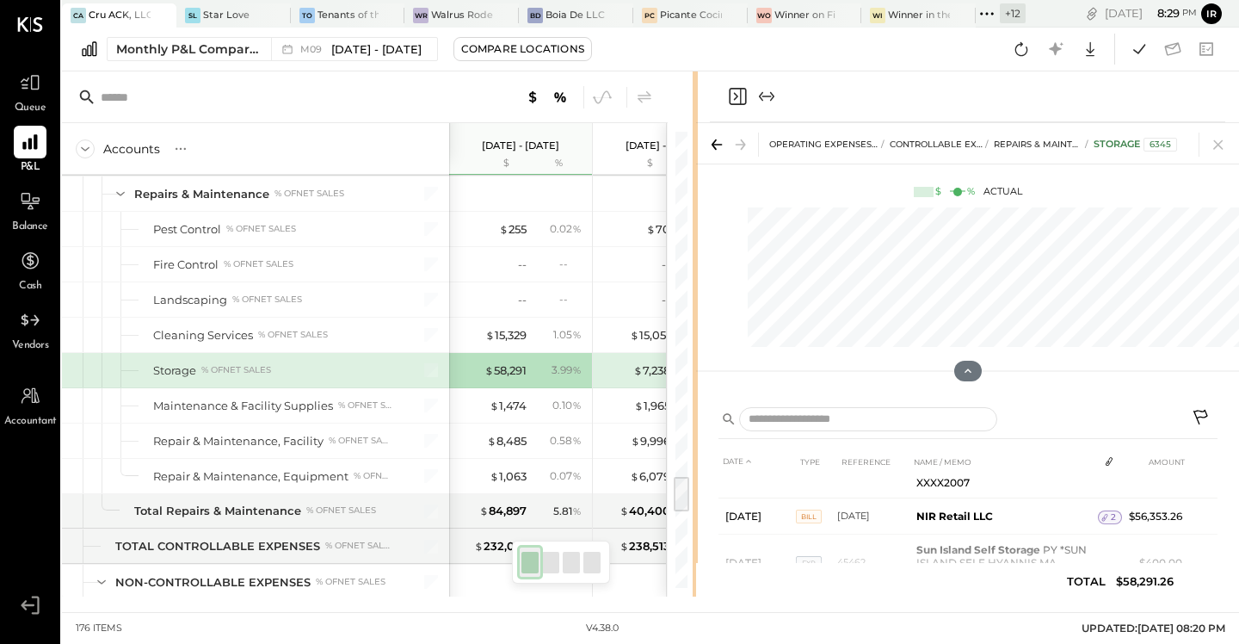
scroll to position [175, 0]
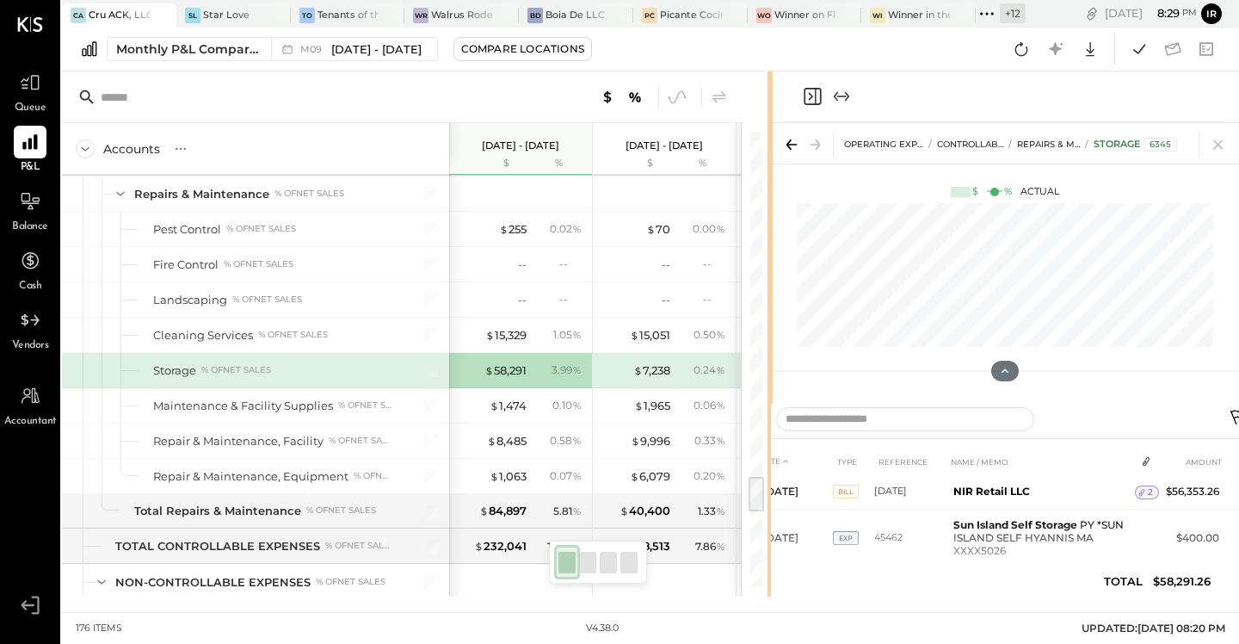
drag, startPoint x: 641, startPoint y: 308, endPoint x: 770, endPoint y: 307, distance: 129.1
click at [770, 307] on div "Accounts S % GL Sep 1 - 30, 2025 $ % Aug 1 - 31, 2025 $ % Jul 1 - 31, 2025 $ % …" at bounding box center [650, 333] width 1177 height 525
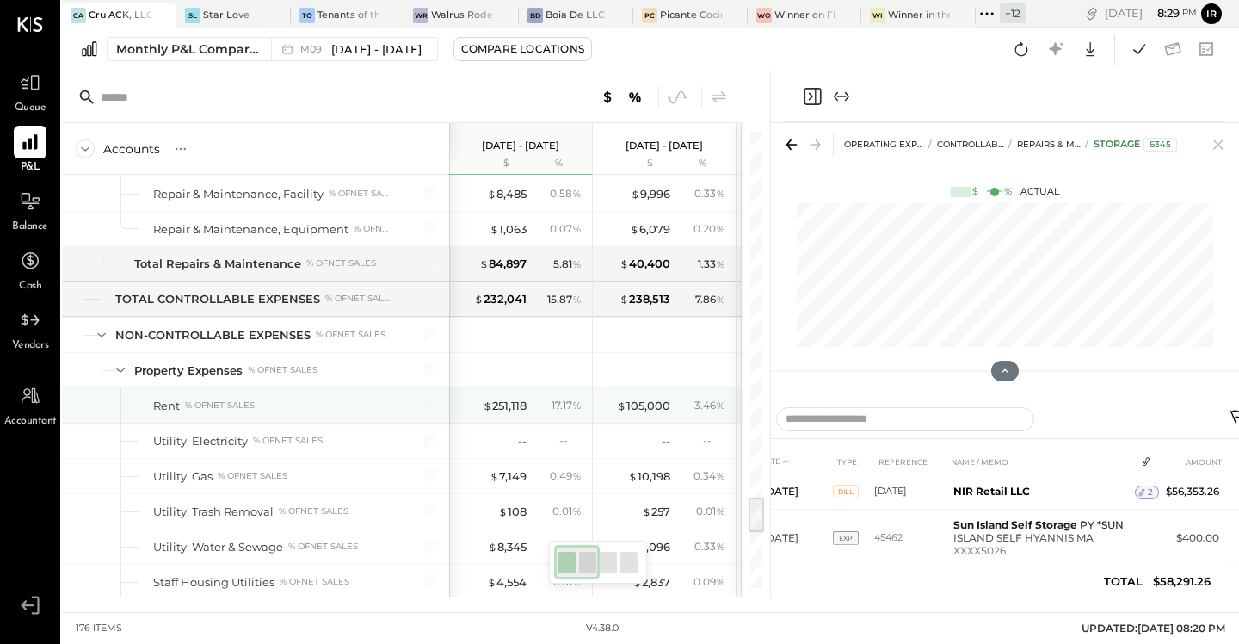
scroll to position [4452, 0]
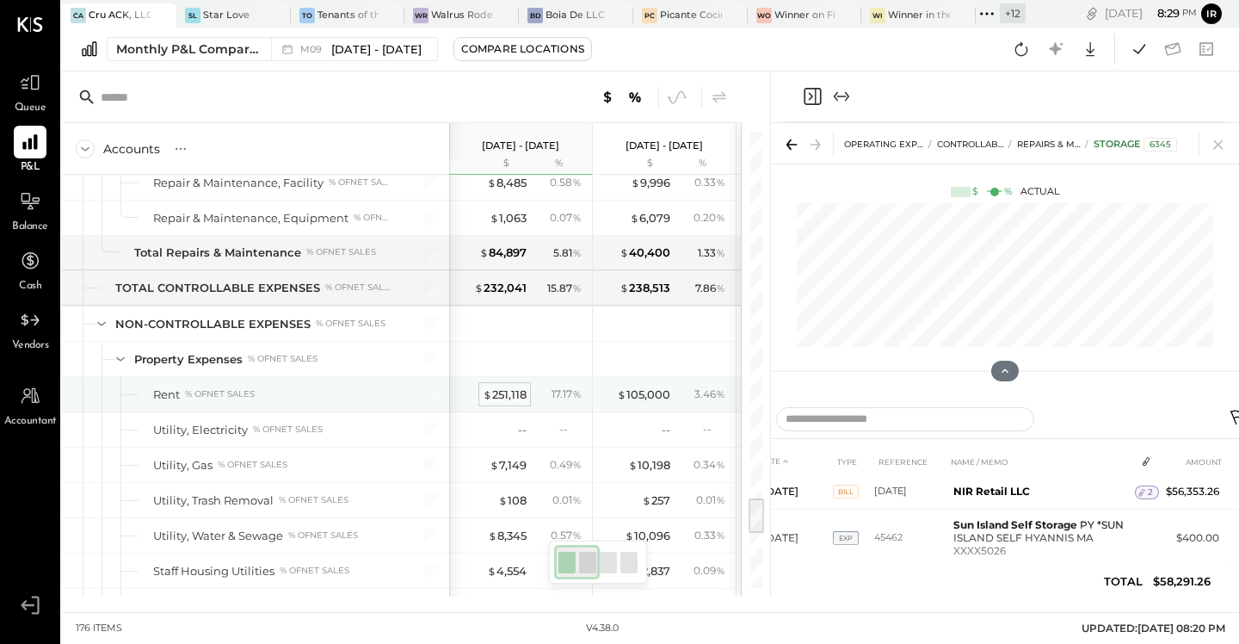
click at [516, 393] on div "$ 251,118" at bounding box center [505, 394] width 44 height 16
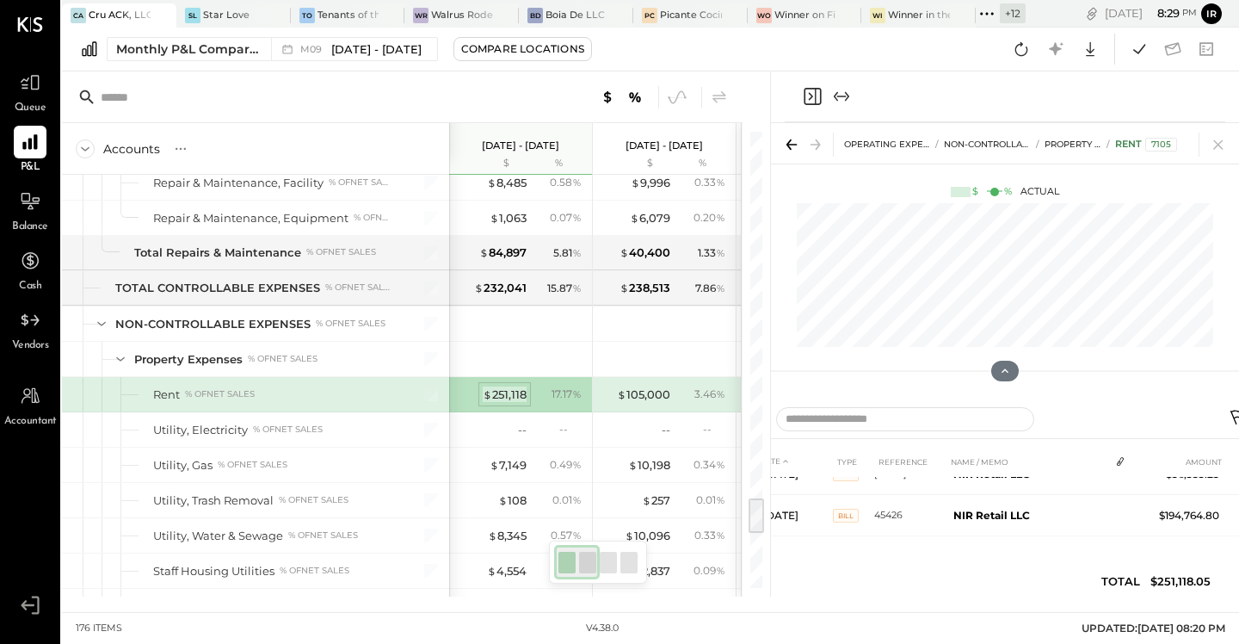
scroll to position [24, 0]
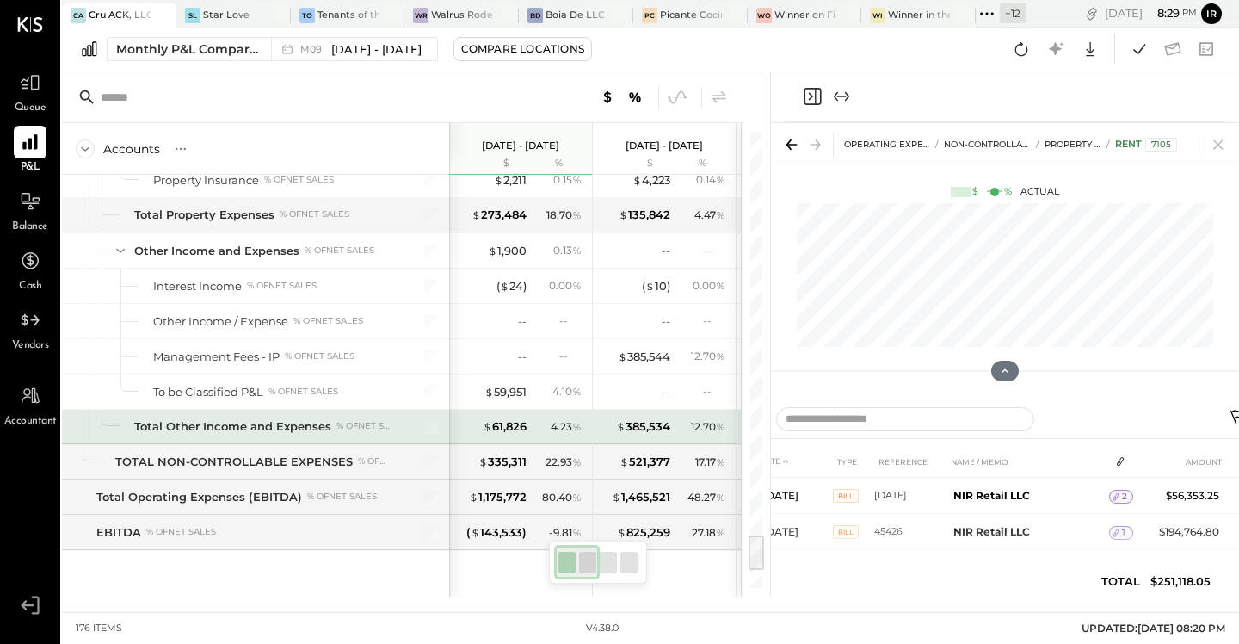
scroll to position [4891, 0]
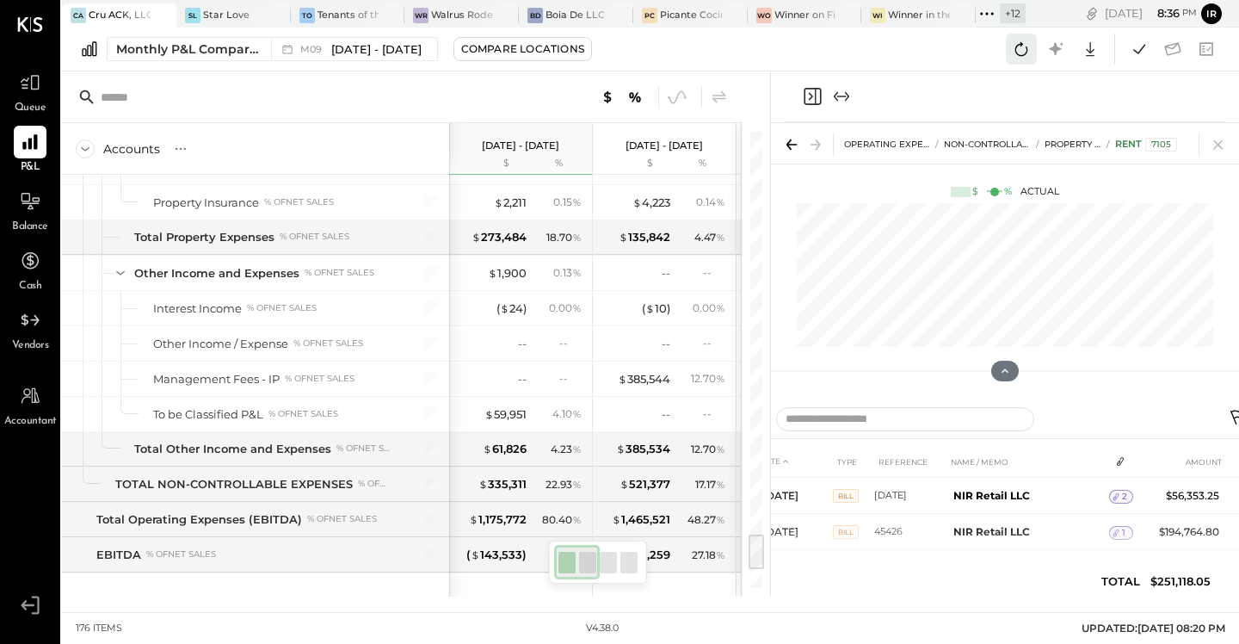
click at [1014, 53] on icon at bounding box center [1021, 49] width 22 height 22
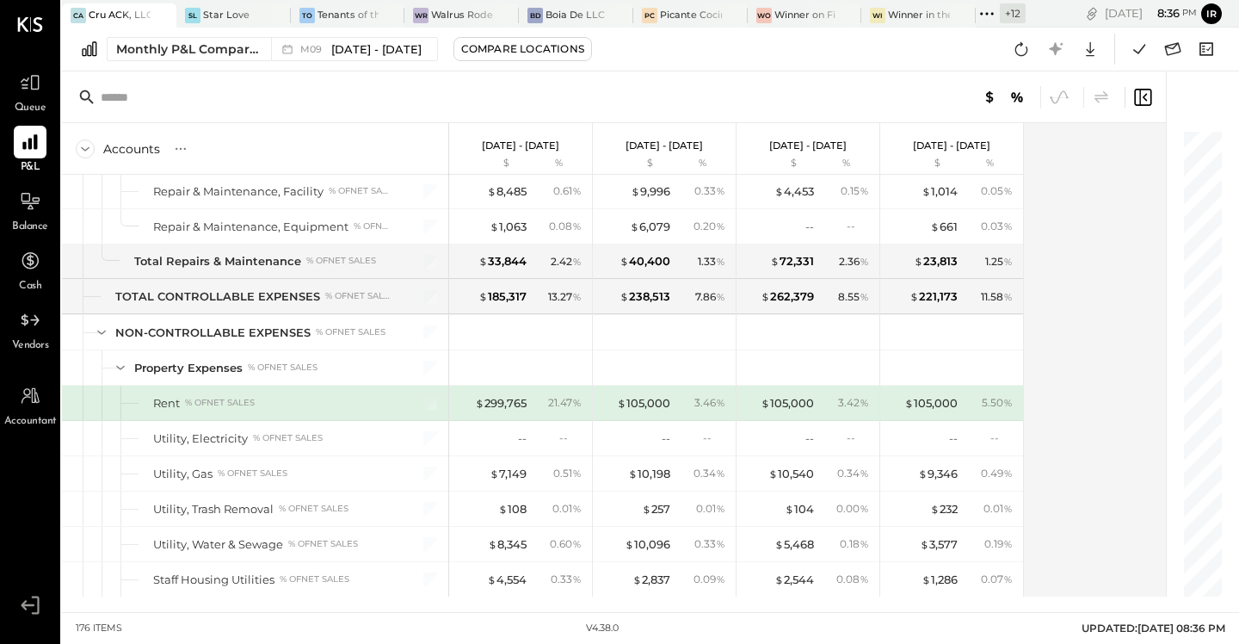
scroll to position [5121, 0]
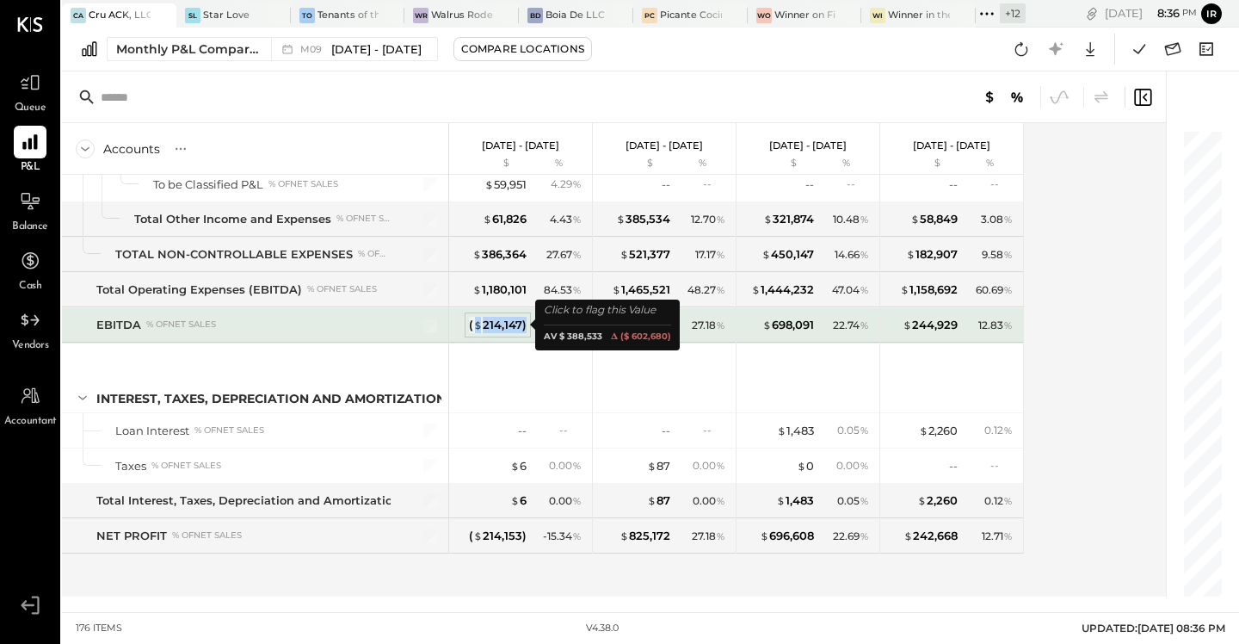
drag, startPoint x: 527, startPoint y: 324, endPoint x: 475, endPoint y: 330, distance: 51.9
click at [475, 330] on div "( $ 214,147 ) - 15.34 %" at bounding box center [522, 325] width 129 height 34
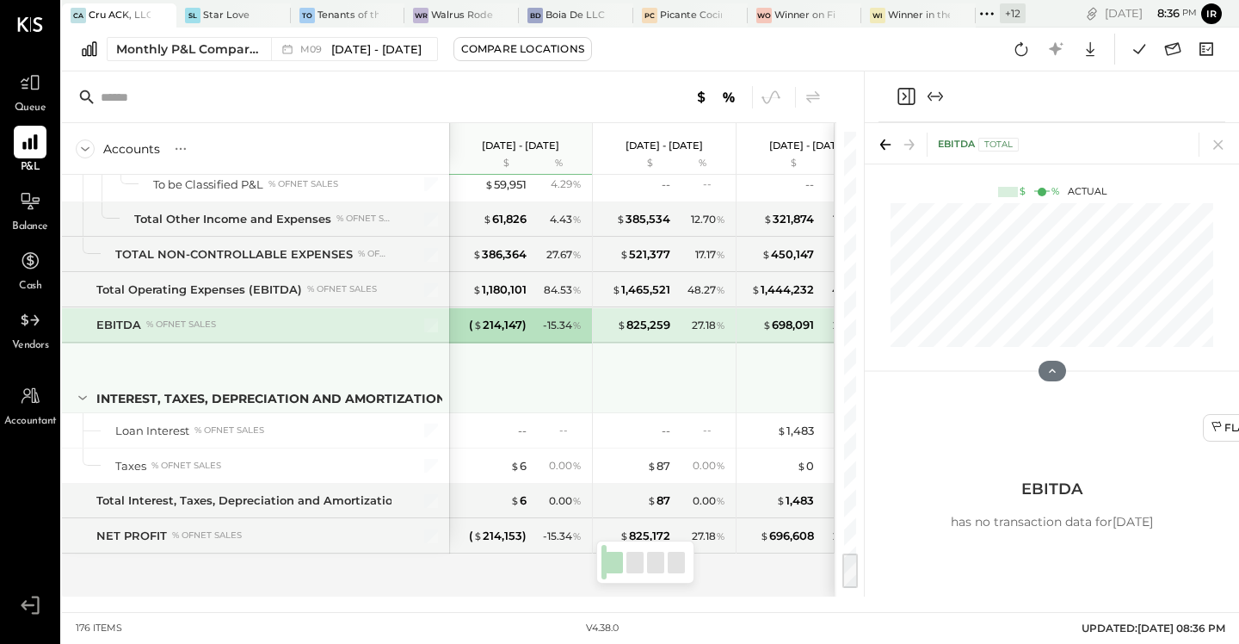
click at [530, 378] on div at bounding box center [522, 375] width 129 height 64
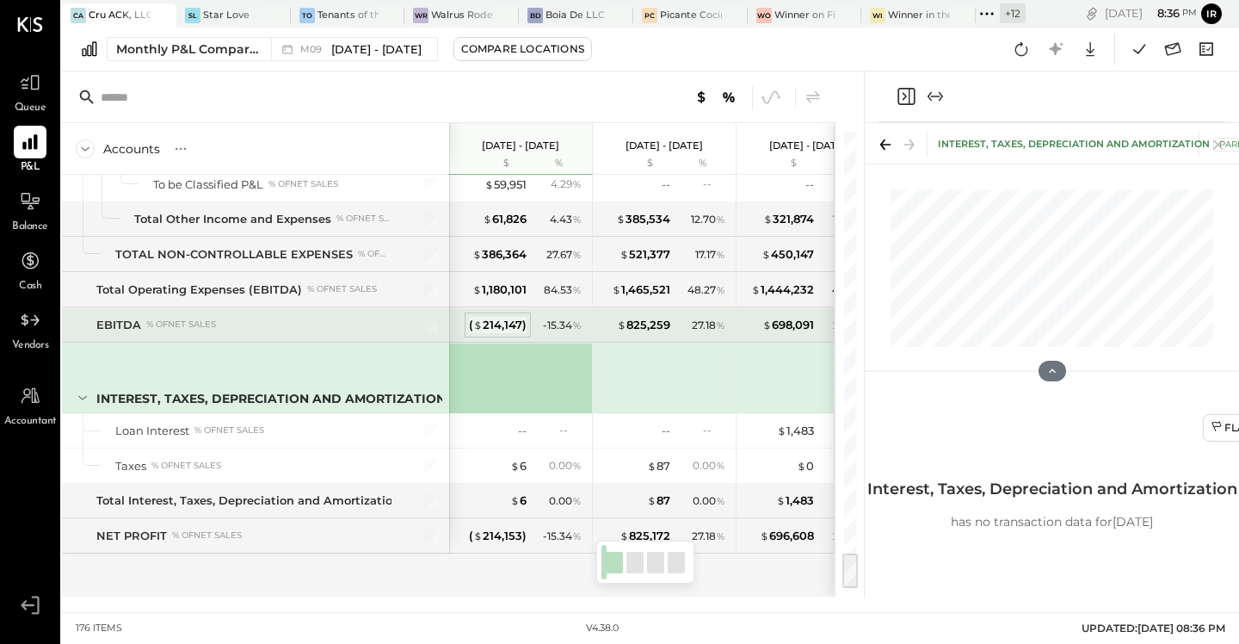
click at [496, 323] on div "( $ 214,147 )" at bounding box center [498, 325] width 58 height 16
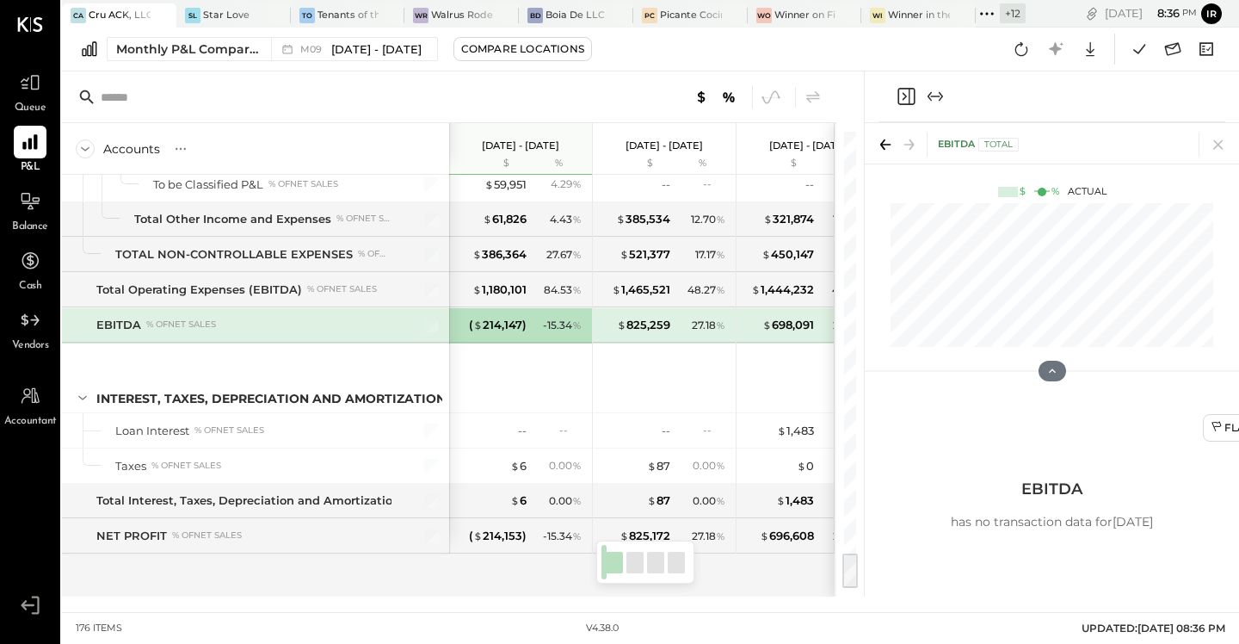
click at [860, 306] on div "Accounts S % GL Sep 1 - 30, 2025 $ % Aug 1 - 31, 2025 $ % Jul 1 - 31, 2025 $ % …" at bounding box center [463, 333] width 802 height 525
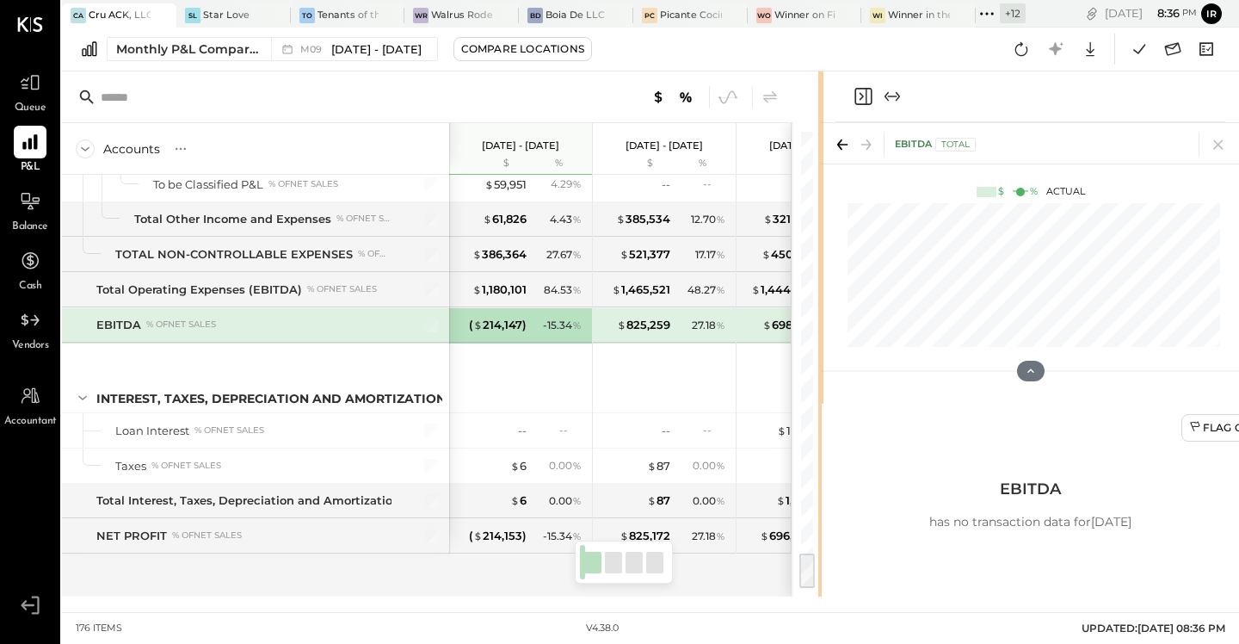
drag, startPoint x: 863, startPoint y: 304, endPoint x: 841, endPoint y: 309, distance: 23.0
click at [841, 309] on div "Accounts S % GL Sep 1 - 30, 2025 $ % Aug 1 - 31, 2025 $ % Jul 1 - 31, 2025 $ % …" at bounding box center [650, 333] width 1177 height 525
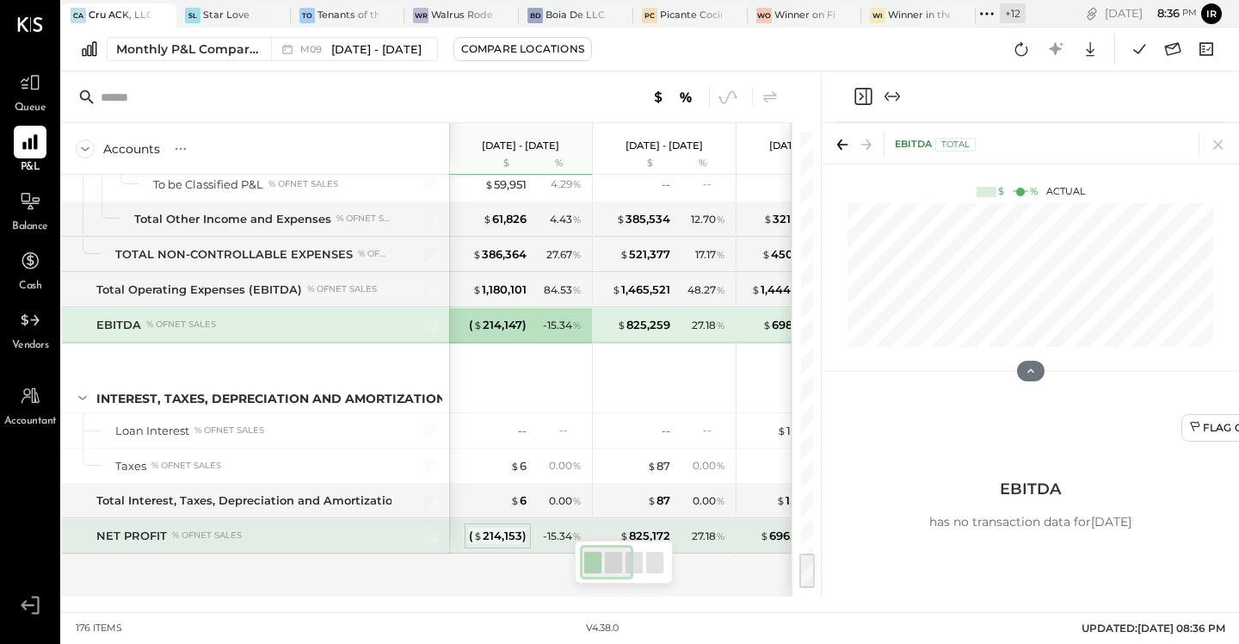
click at [500, 534] on div "( $ 214,153 )" at bounding box center [498, 536] width 58 height 16
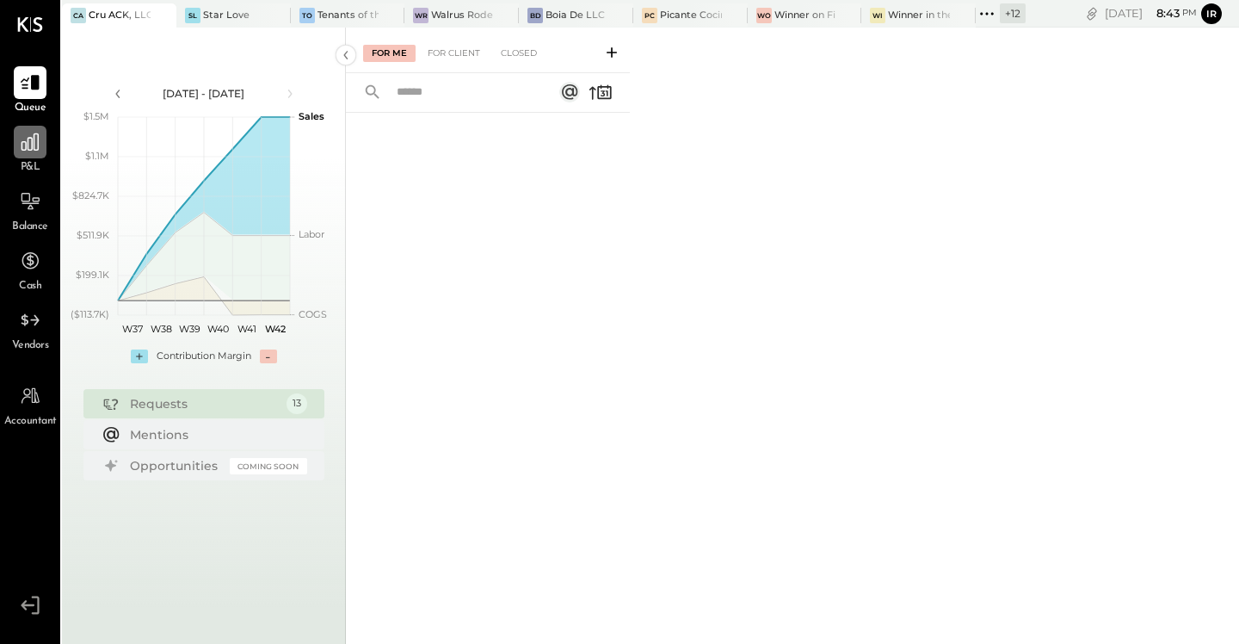
click at [15, 148] on div at bounding box center [30, 142] width 33 height 33
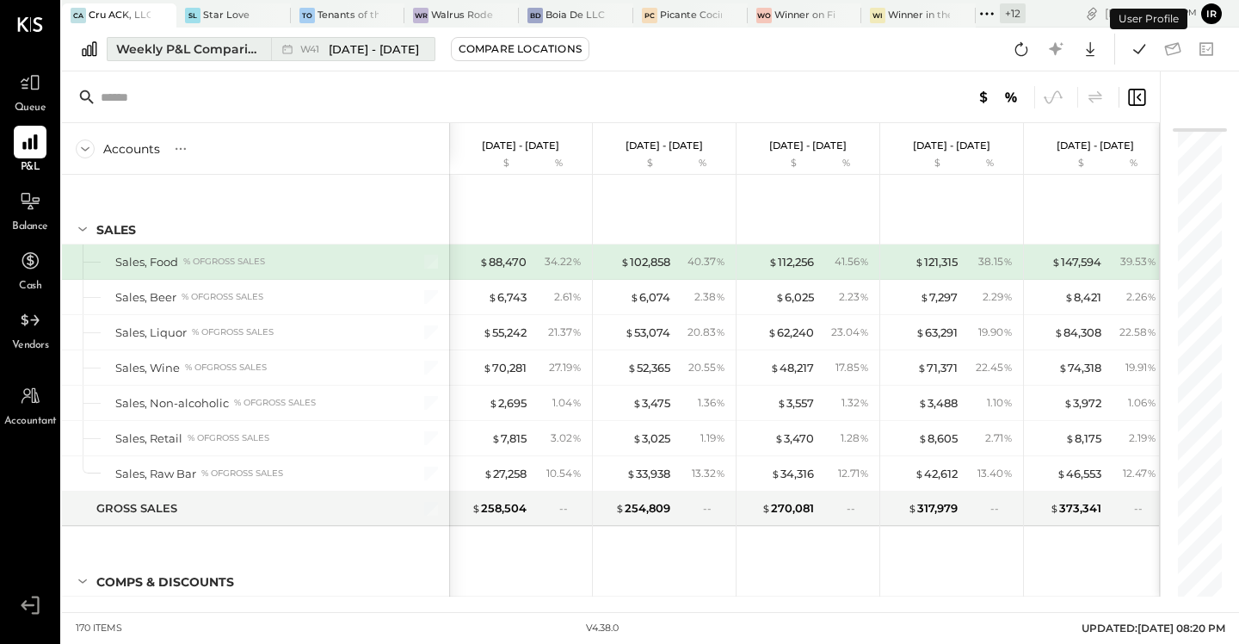
click at [192, 59] on button "Weekly P&L Comparison W41 [DATE] - [DATE]" at bounding box center [271, 49] width 329 height 24
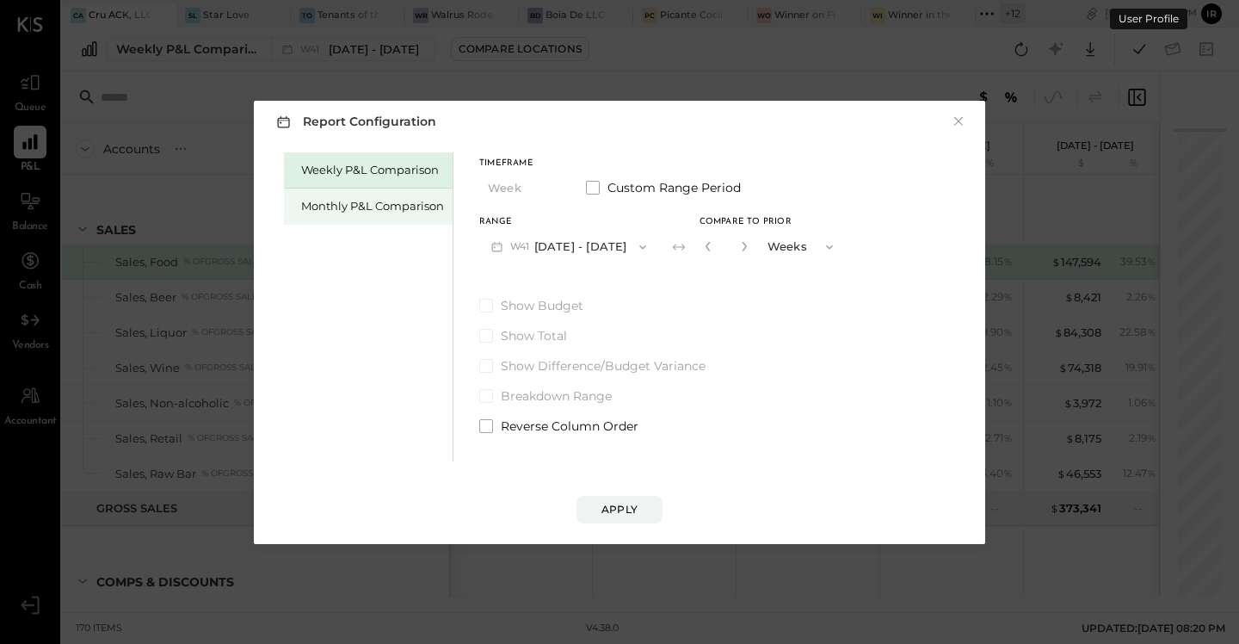
click at [374, 209] on div "Monthly P&L Comparison" at bounding box center [372, 206] width 143 height 16
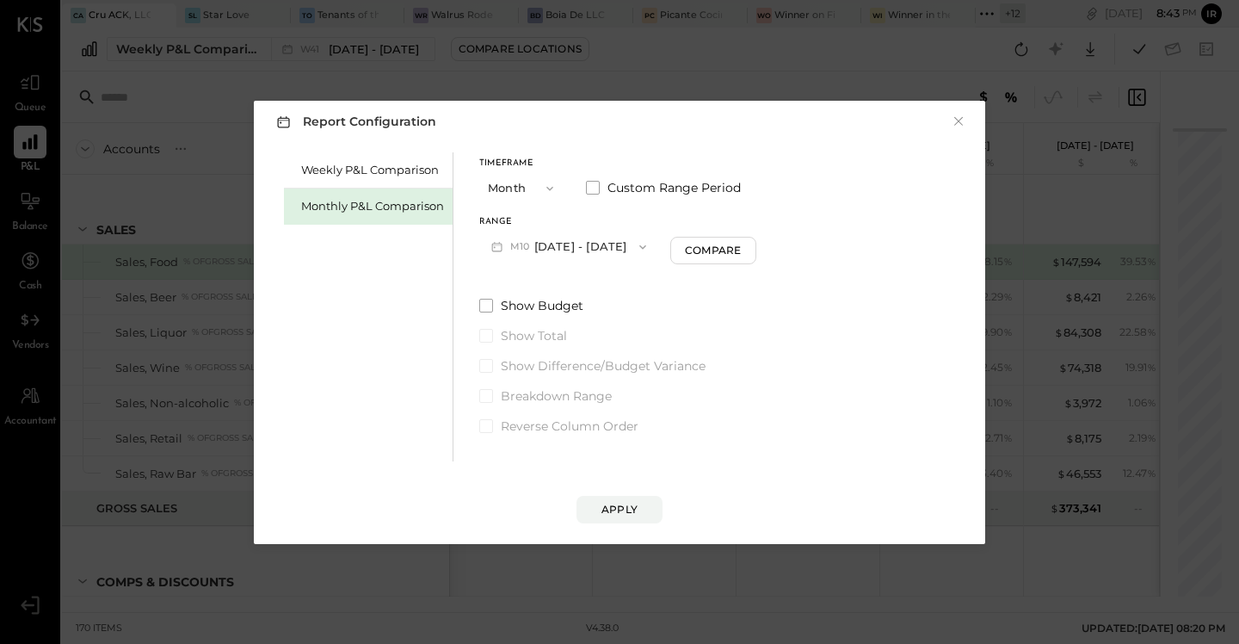
click at [584, 232] on button "M10 [DATE] - [DATE]" at bounding box center [568, 247] width 179 height 32
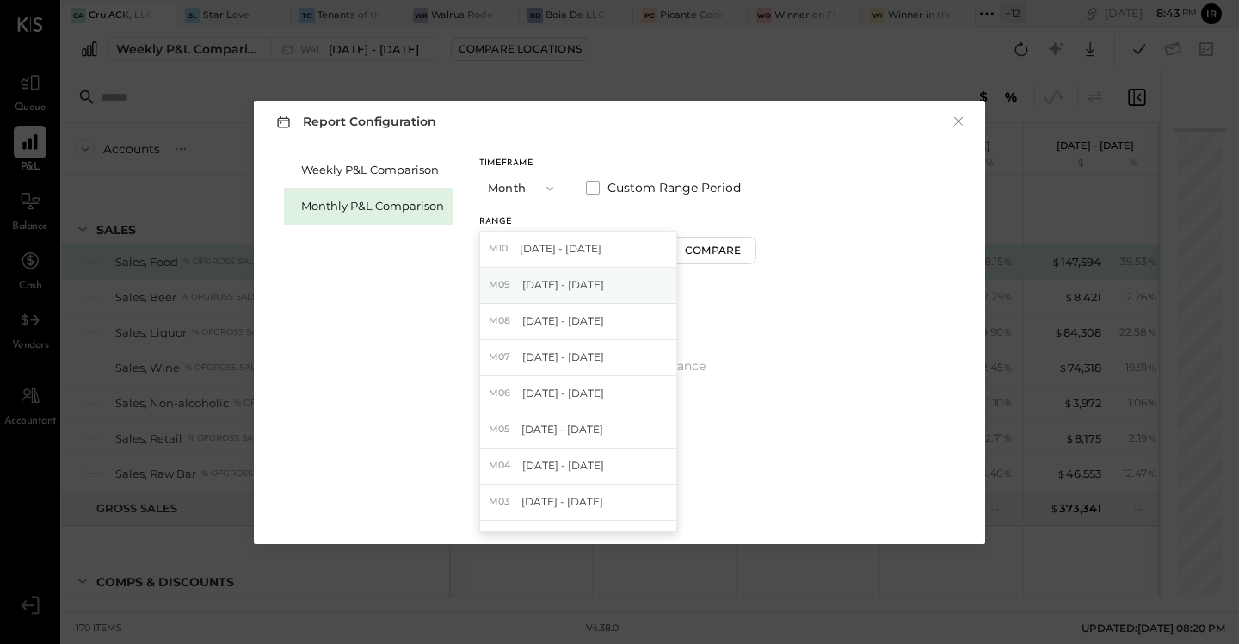
click at [591, 283] on span "[DATE] - [DATE]" at bounding box center [563, 284] width 82 height 15
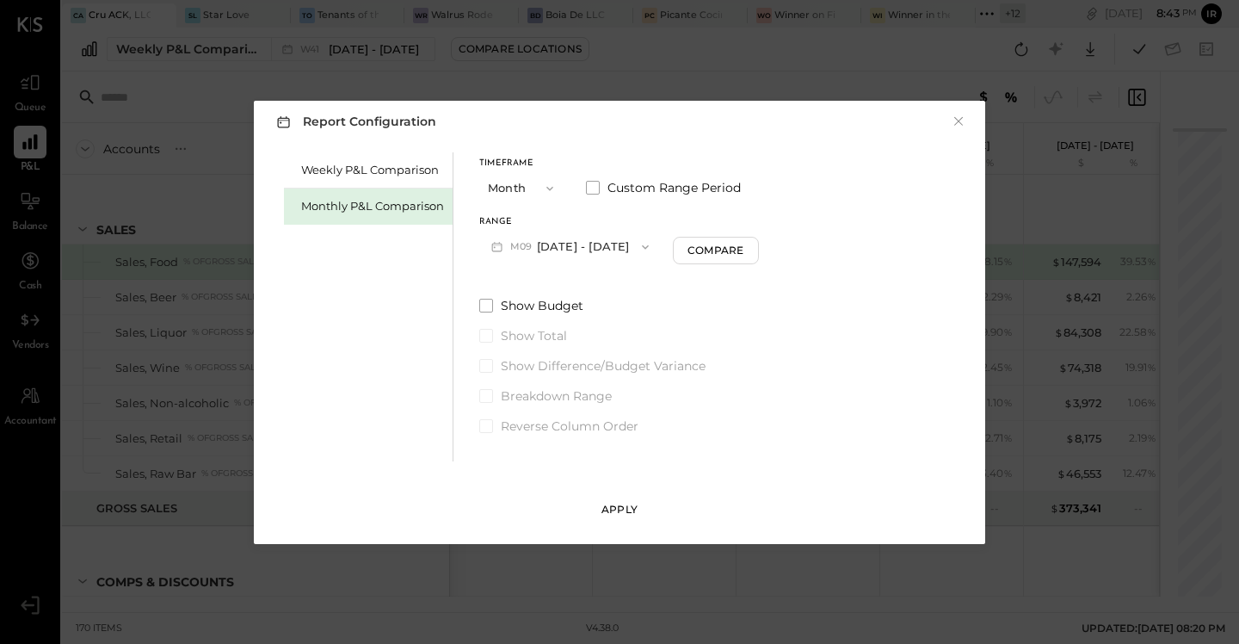
click at [611, 502] on div "Apply" at bounding box center [620, 509] width 36 height 15
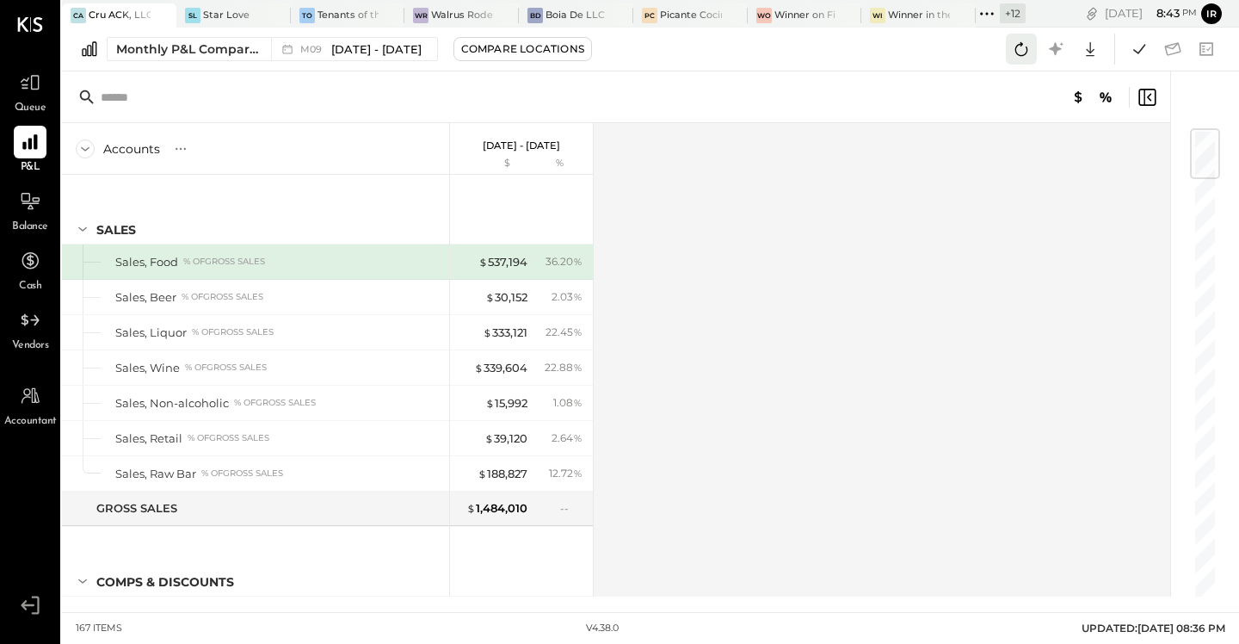
click at [1035, 54] on button at bounding box center [1021, 49] width 31 height 31
click at [1151, 42] on button at bounding box center [1139, 49] width 31 height 31
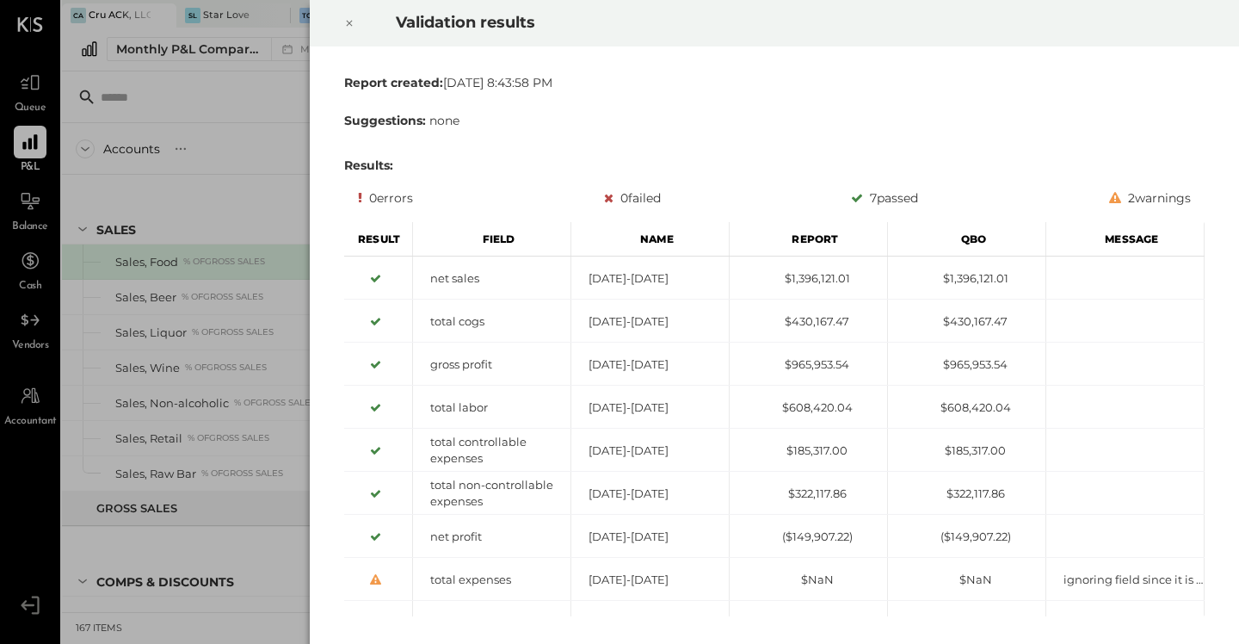
click at [348, 20] on icon at bounding box center [349, 23] width 10 height 21
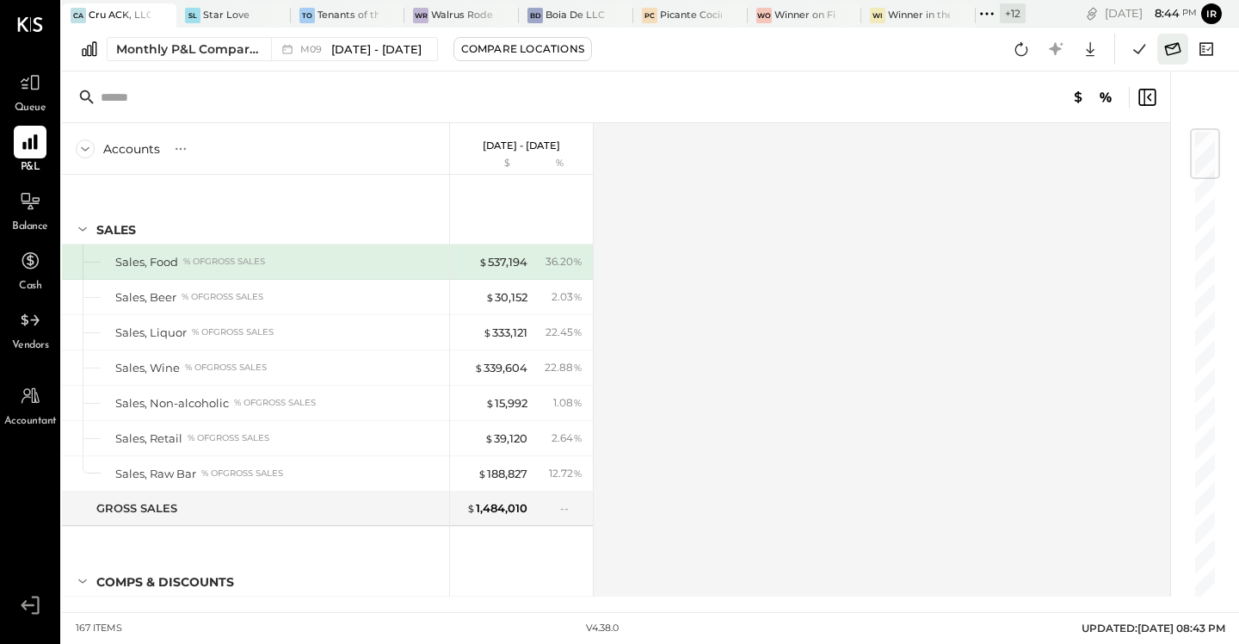
click at [1169, 43] on icon at bounding box center [1173, 49] width 22 height 22
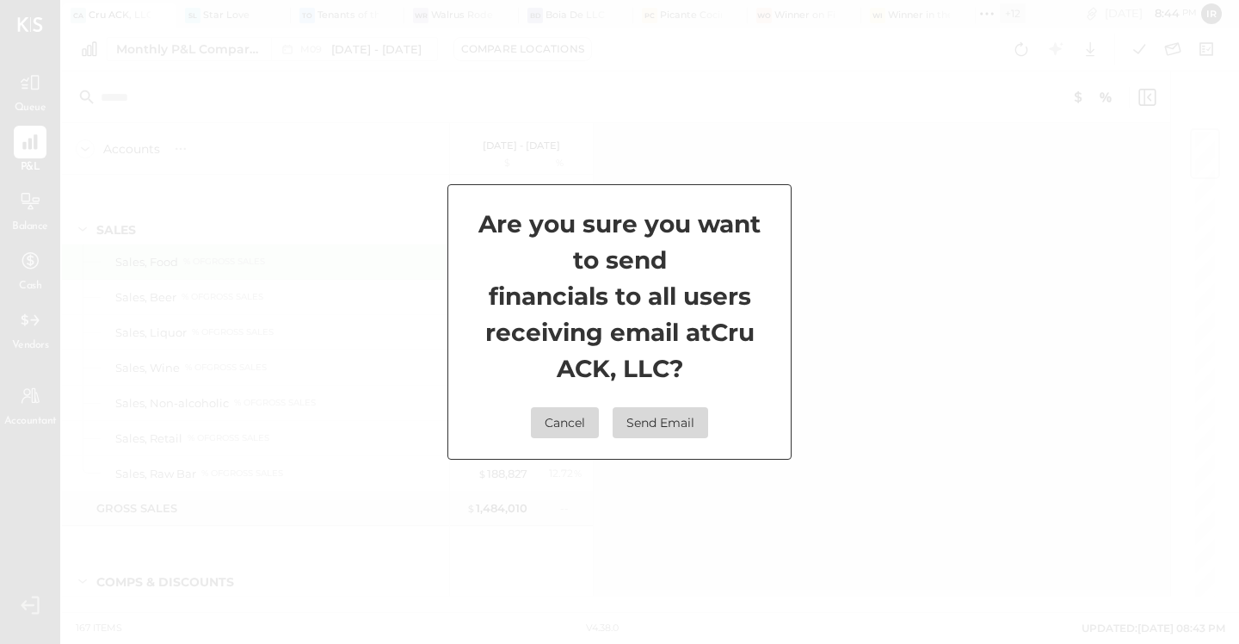
click at [660, 423] on button "Send Email" at bounding box center [661, 422] width 96 height 31
